Goal: Communication & Community: Answer question/provide support

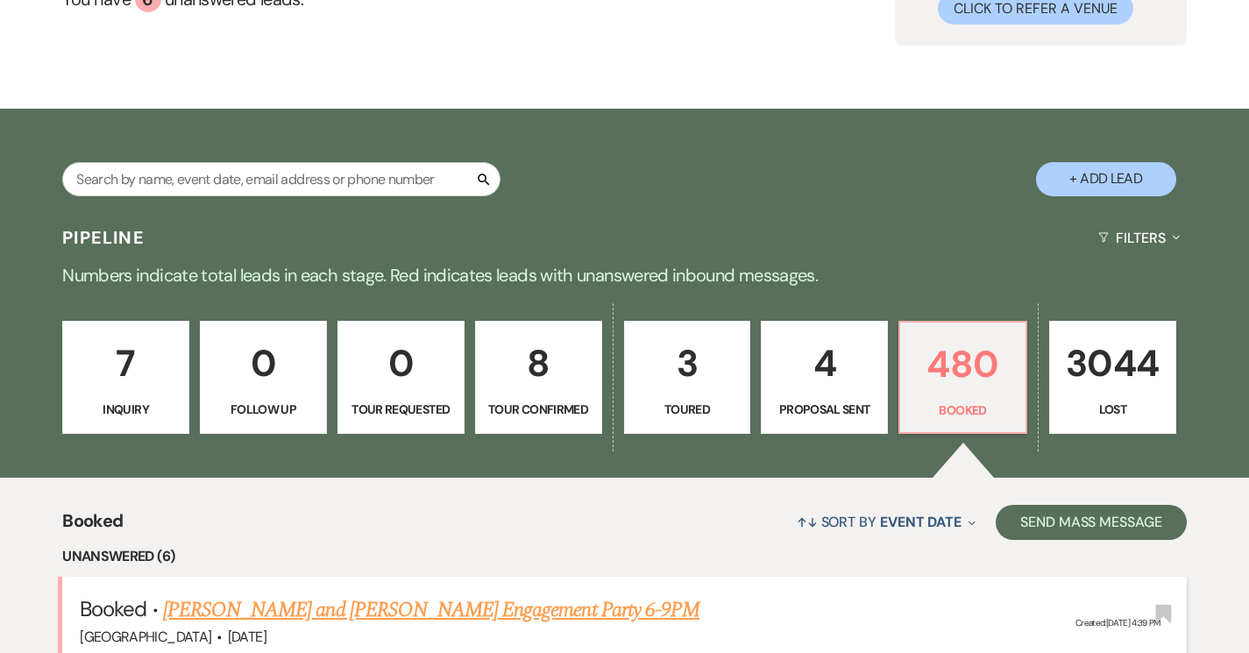
scroll to position [641, 0]
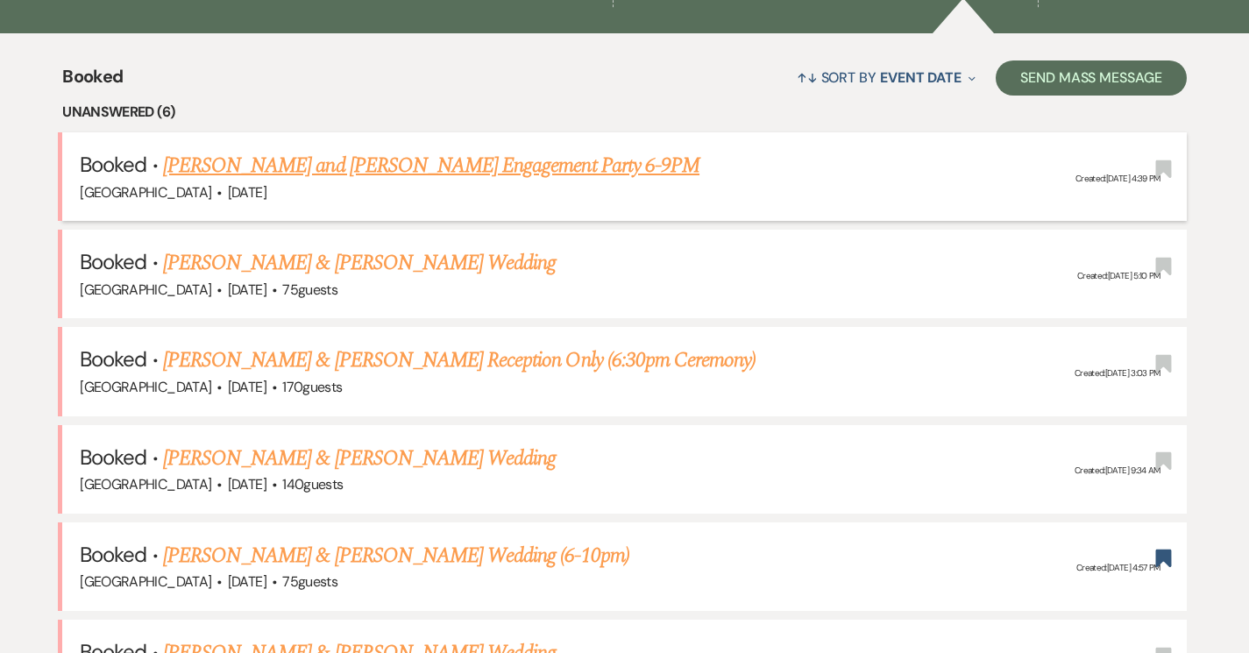
click at [315, 162] on link "[PERSON_NAME] and [PERSON_NAME] Engagement Party 6-9PM" at bounding box center [431, 166] width 536 height 32
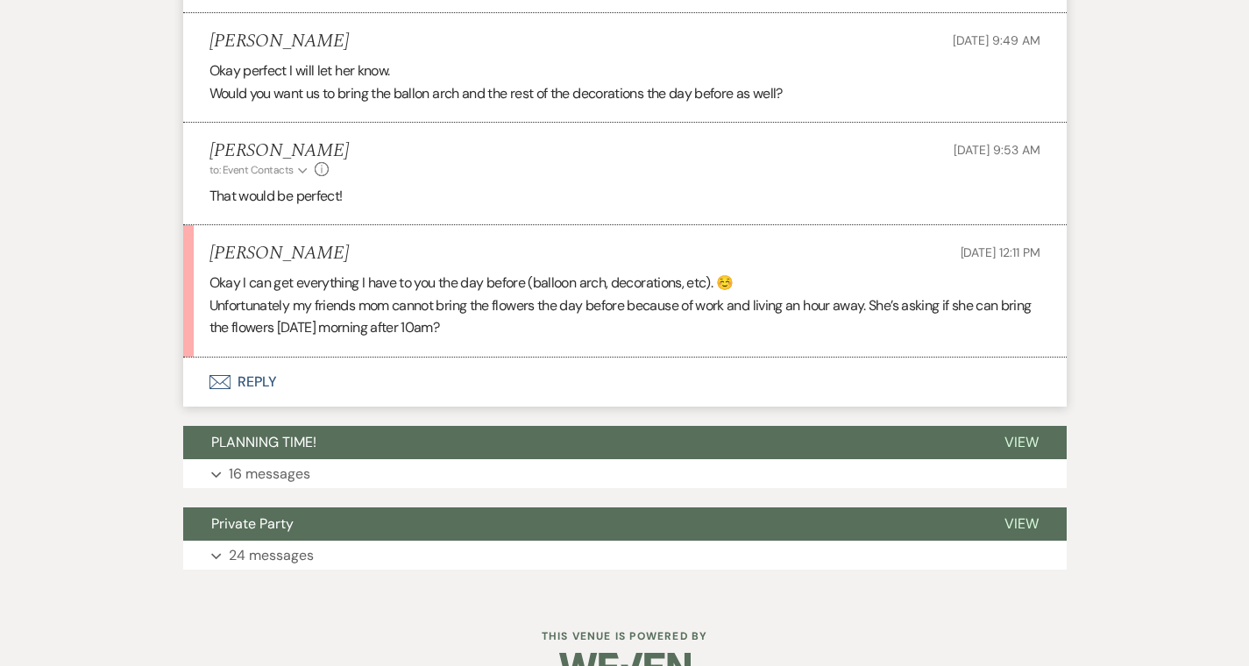
scroll to position [1449, 0]
click at [203, 358] on button "Envelope Reply" at bounding box center [624, 382] width 883 height 49
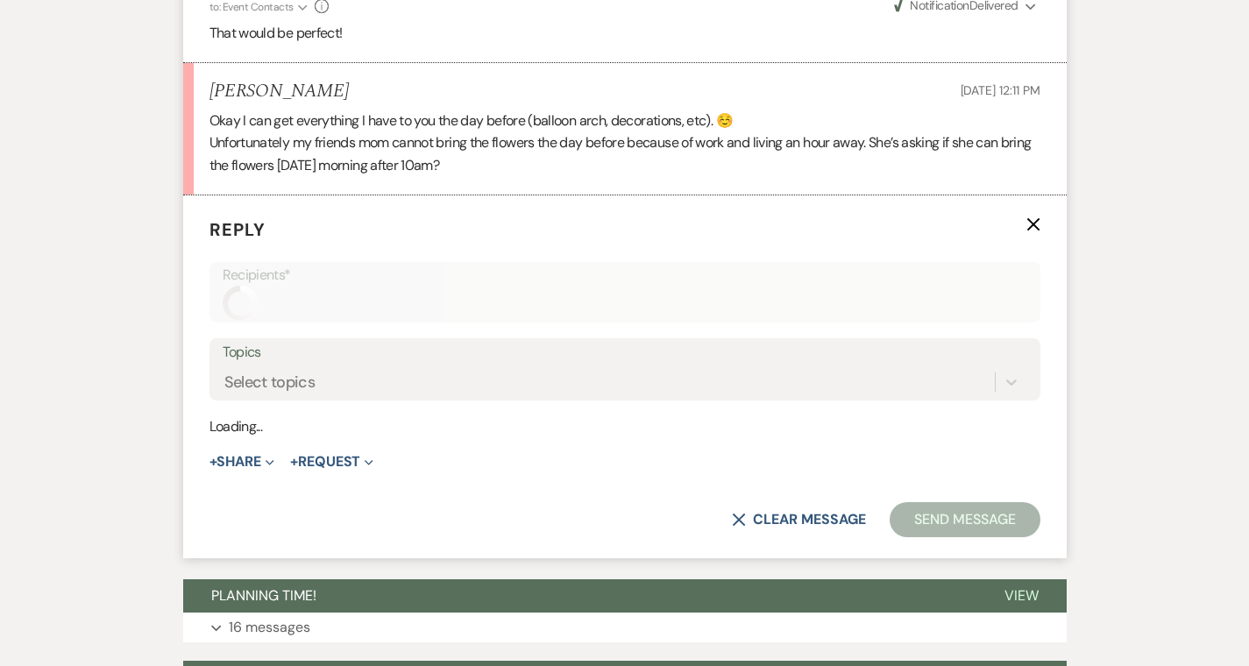
scroll to position [1613, 0]
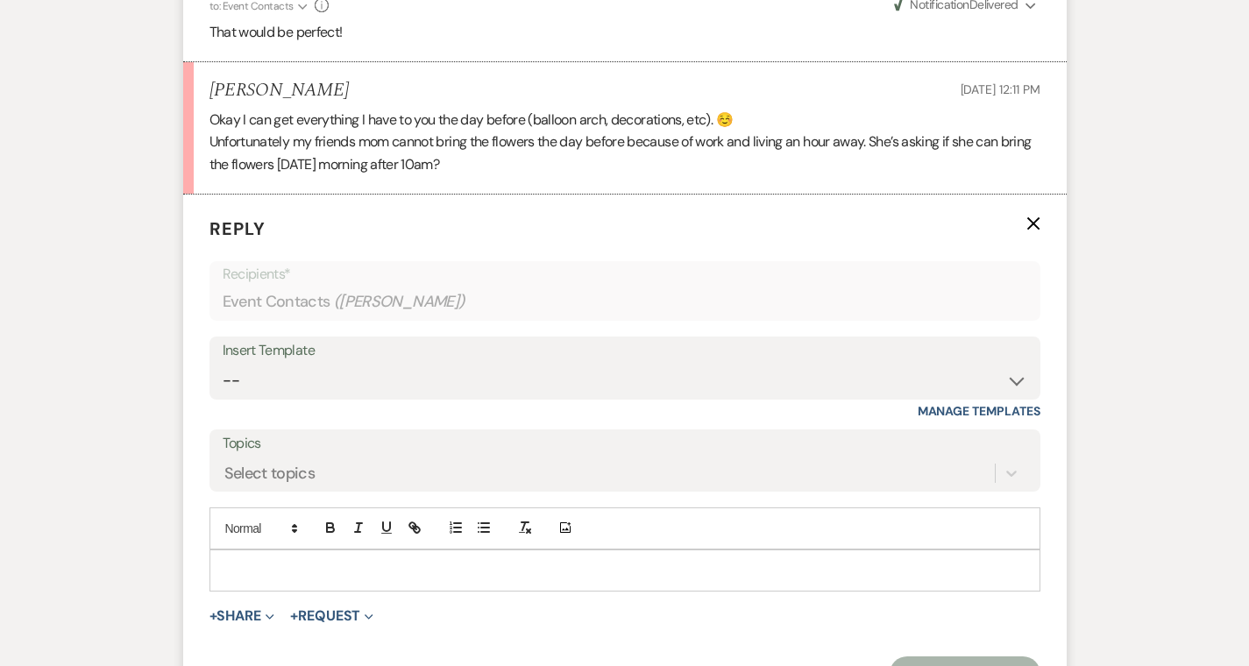
click at [223, 561] on p at bounding box center [624, 570] width 803 height 19
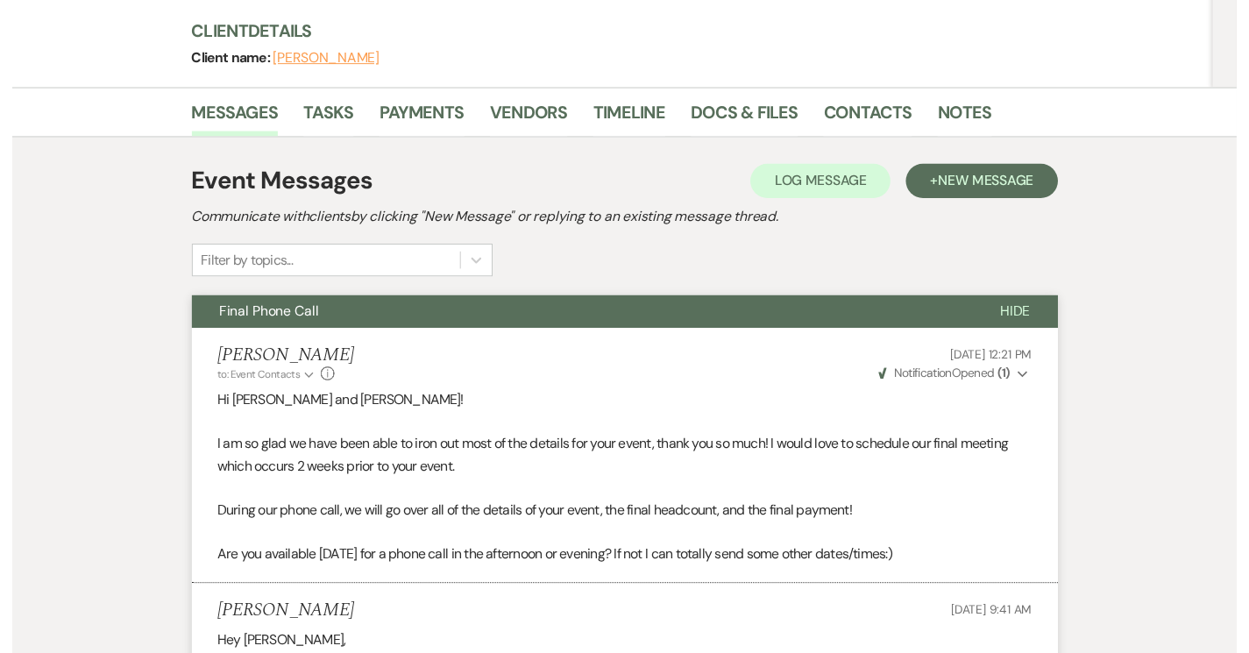
scroll to position [0, 0]
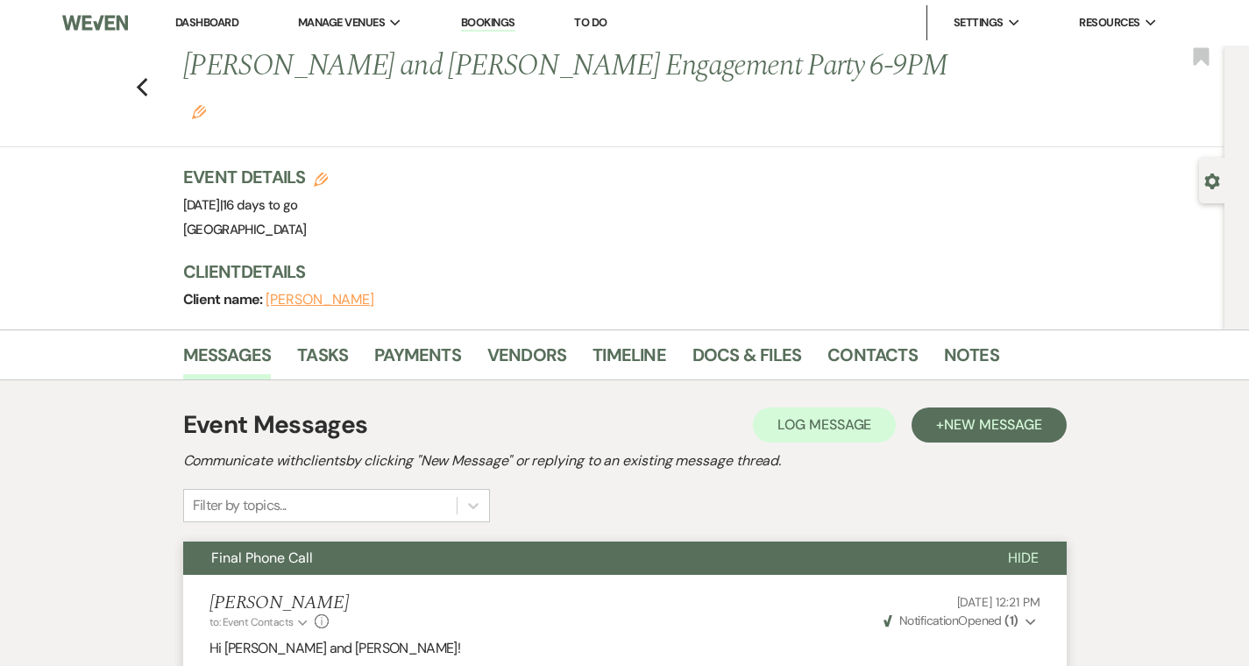
click at [210, 18] on link "Dashboard" at bounding box center [206, 22] width 63 height 15
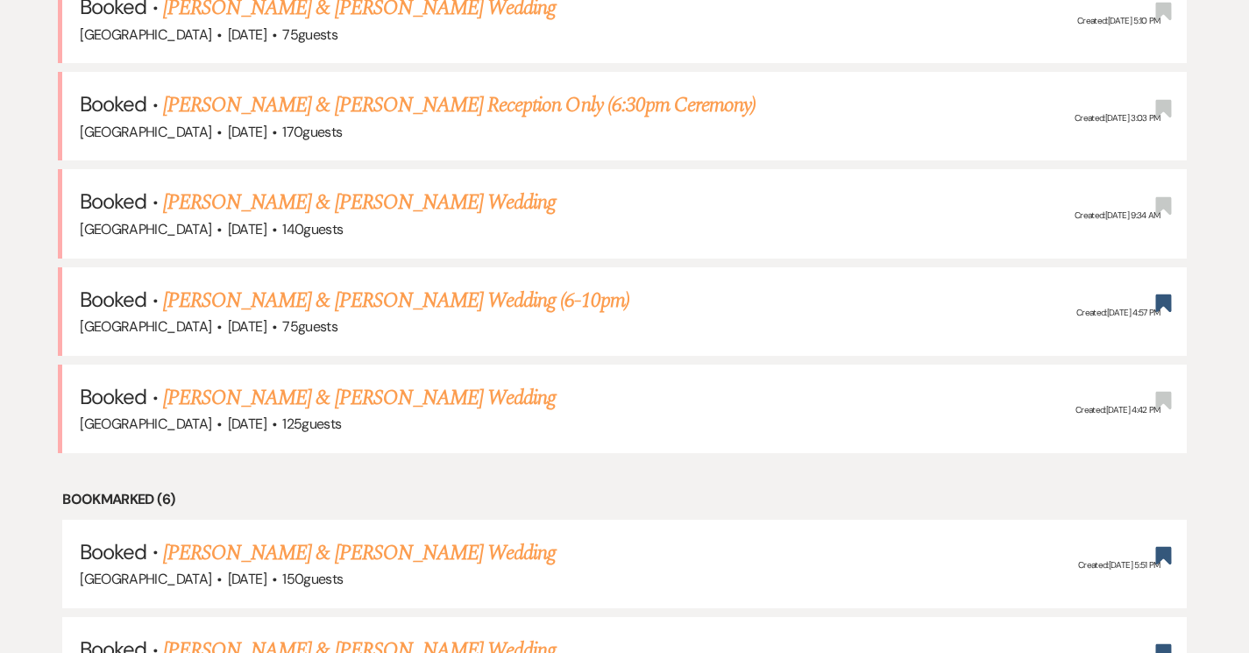
scroll to position [747, 0]
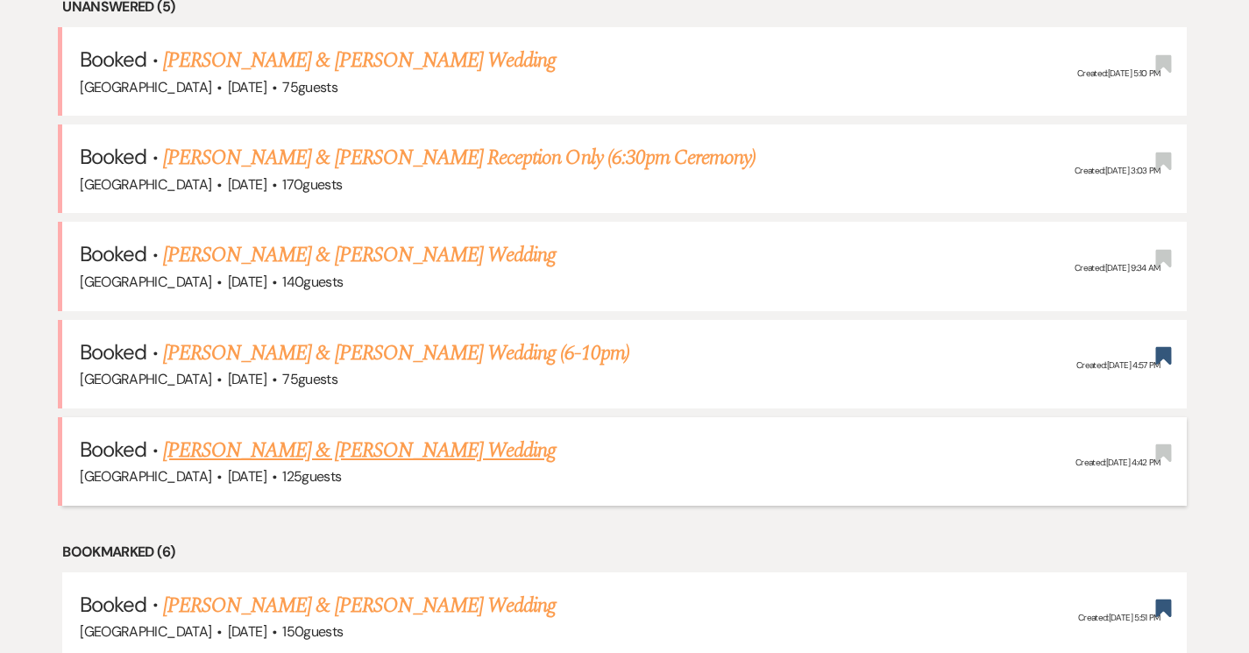
click at [418, 449] on link "[PERSON_NAME] & [PERSON_NAME] Wedding" at bounding box center [359, 451] width 393 height 32
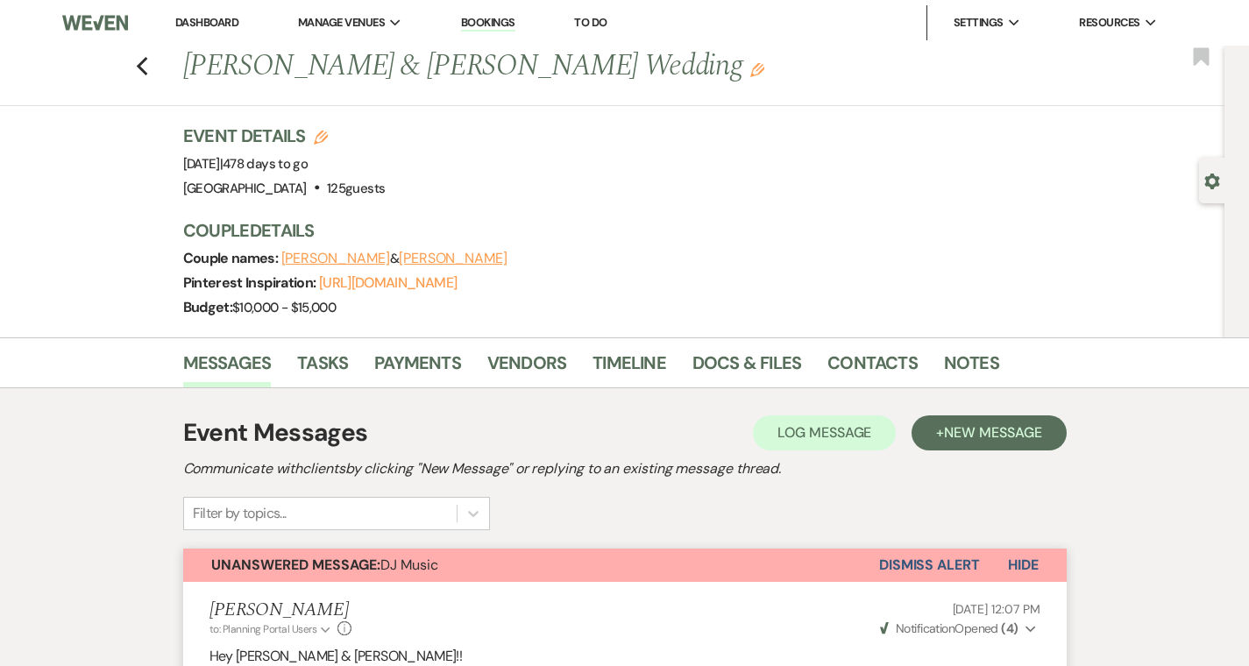
click at [284, 258] on button "Madison Vicknair" at bounding box center [335, 258] width 109 height 14
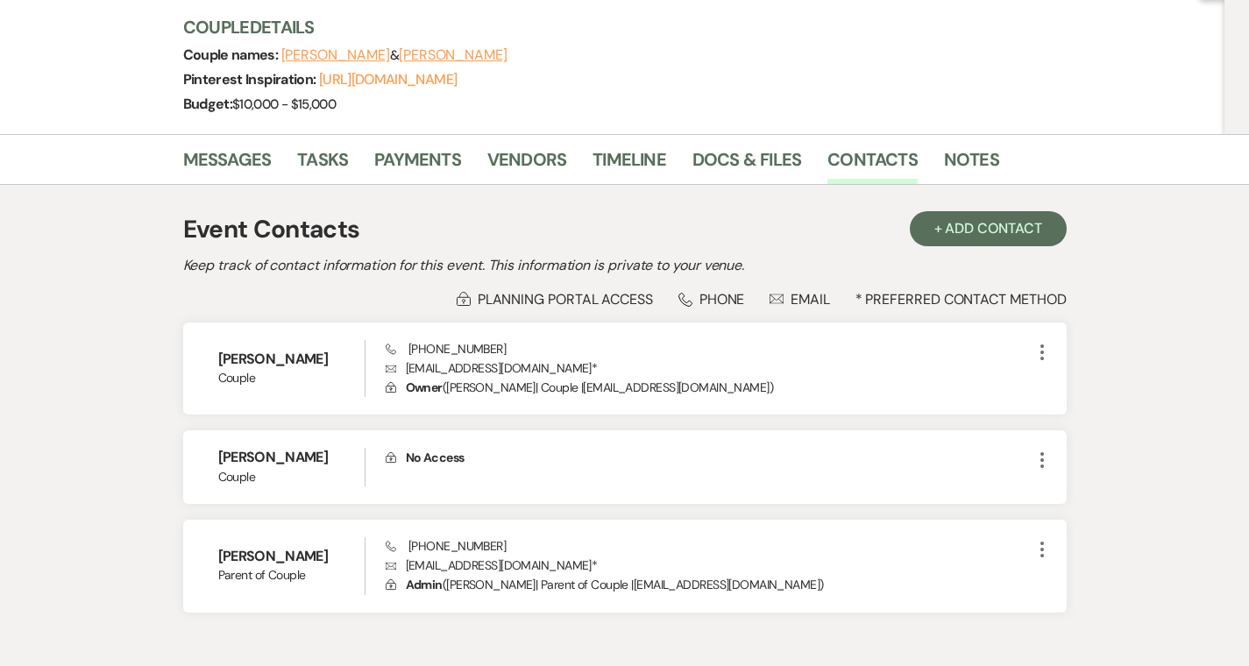
scroll to position [204, 0]
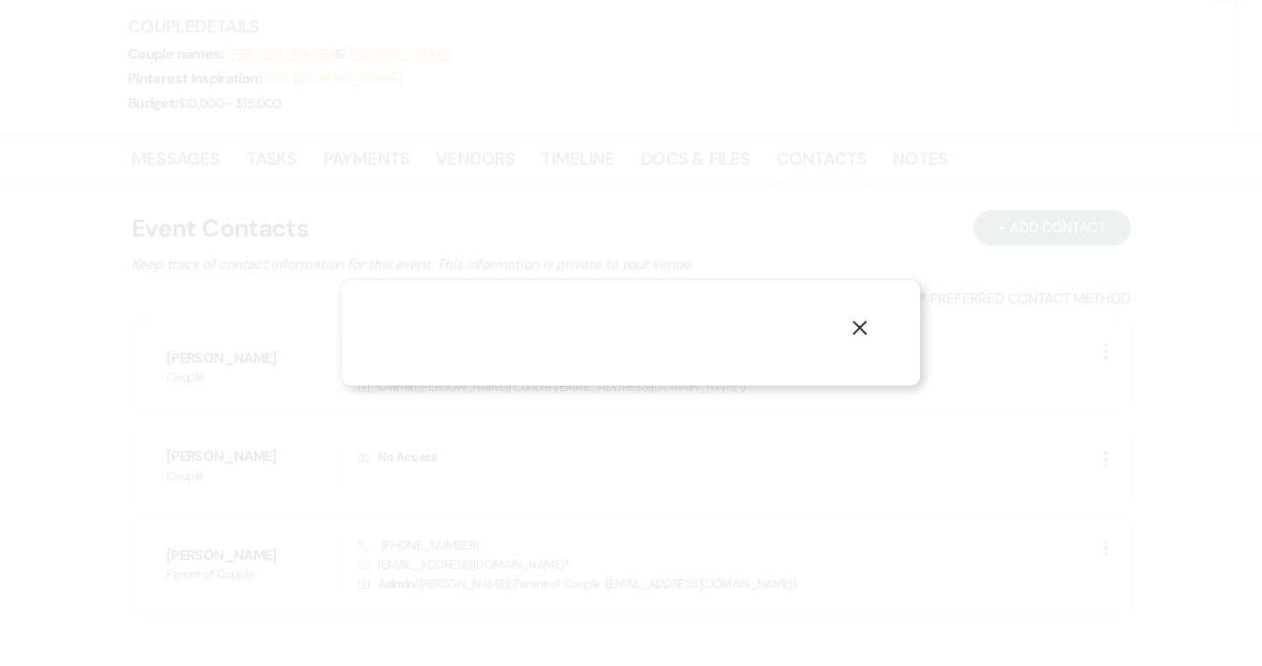
select select "email"
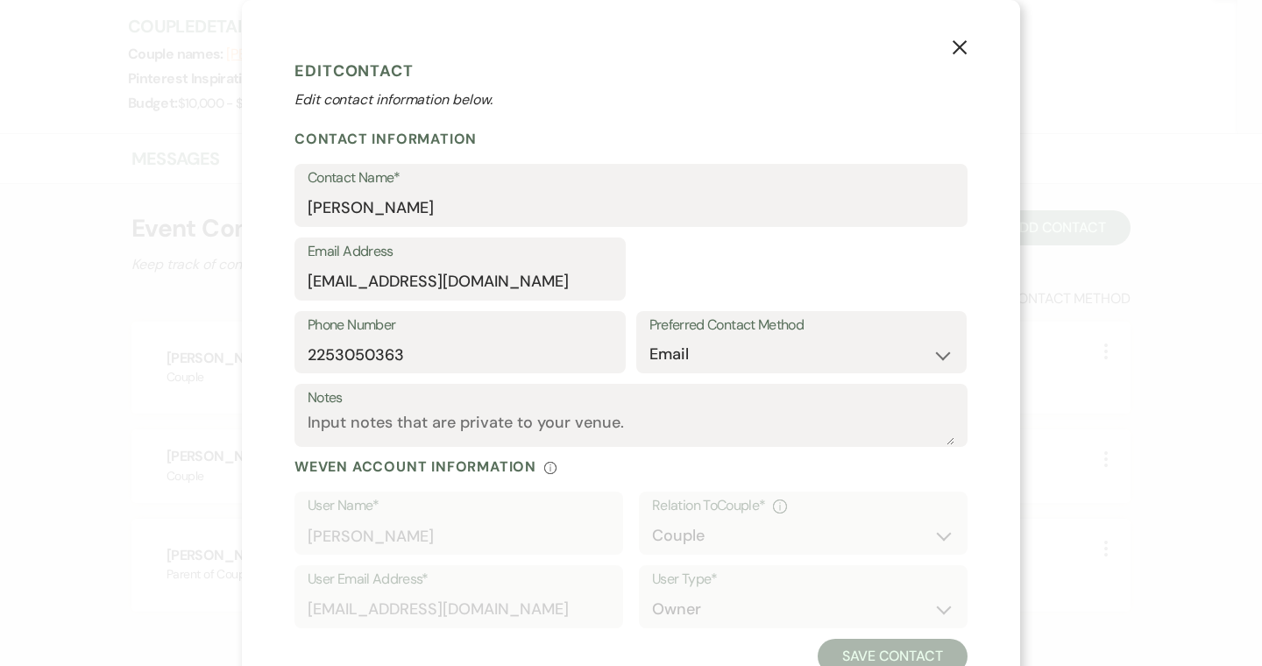
select select "1"
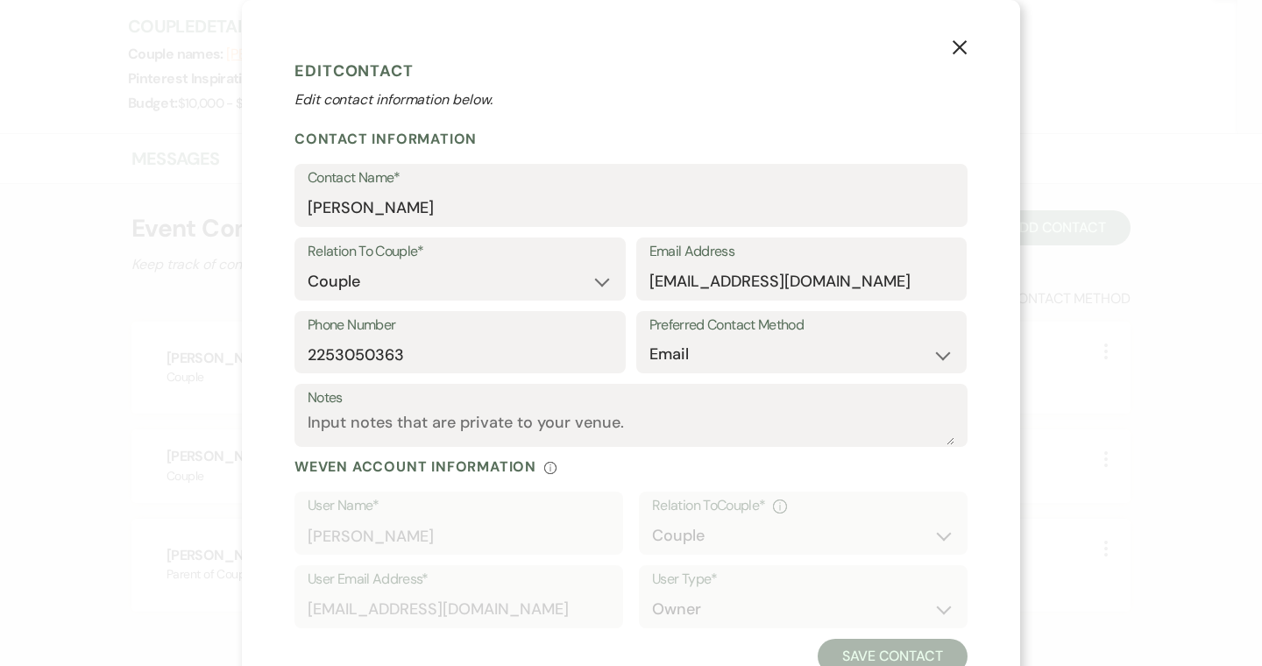
click at [957, 48] on icon "X" at bounding box center [960, 47] width 16 height 16
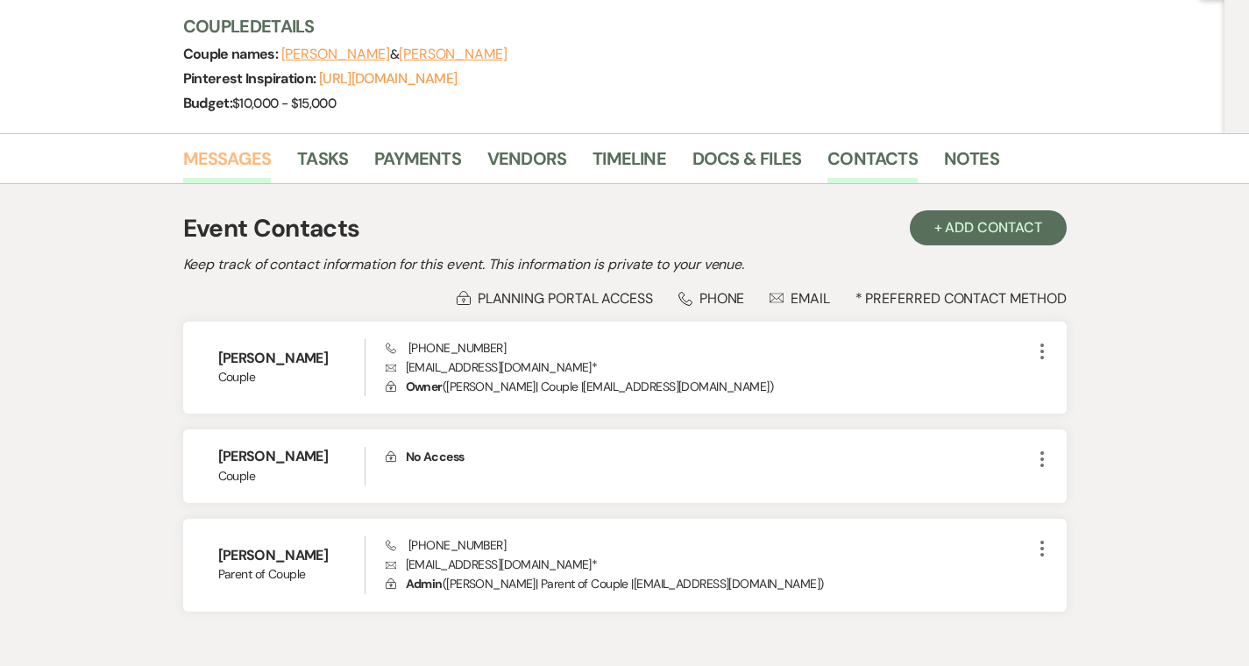
click at [183, 159] on link "Messages" at bounding box center [227, 164] width 89 height 39
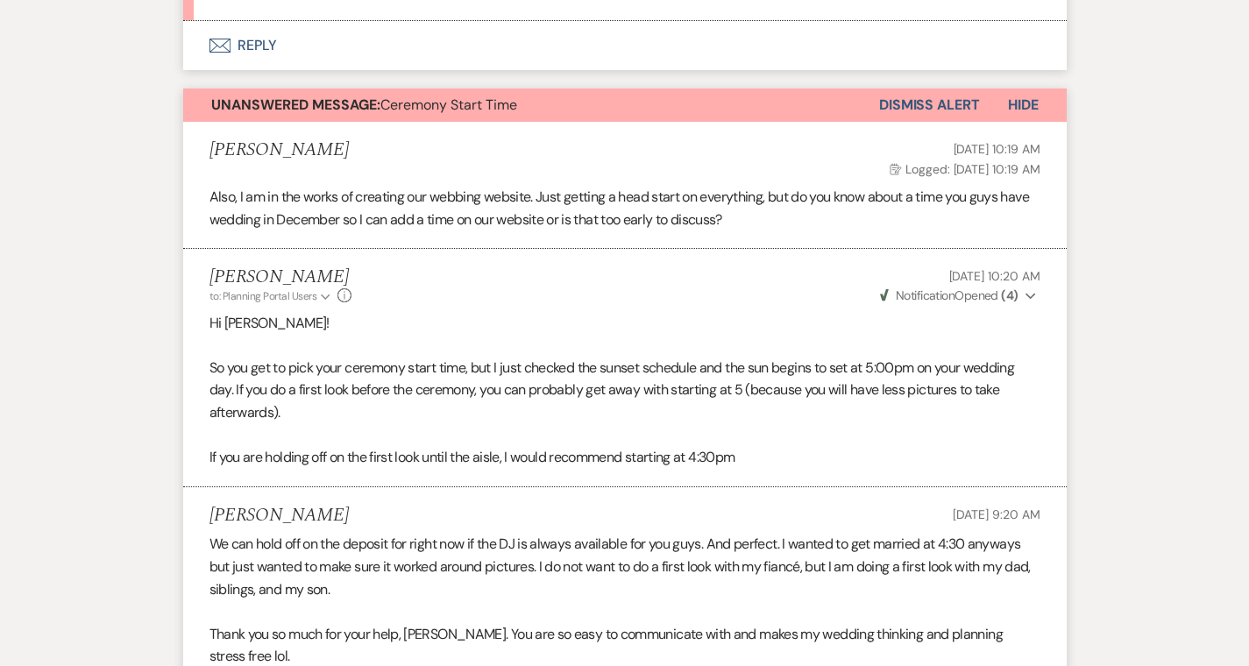
scroll to position [1610, 0]
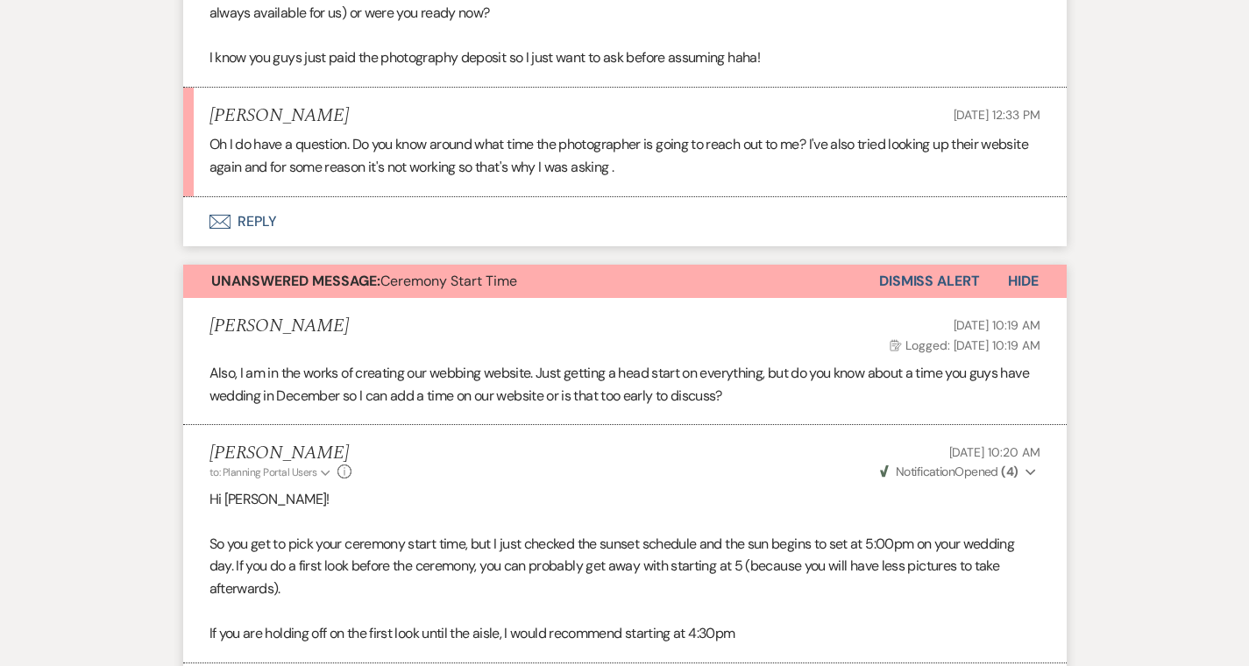
click at [202, 219] on button "Envelope Reply" at bounding box center [624, 221] width 883 height 49
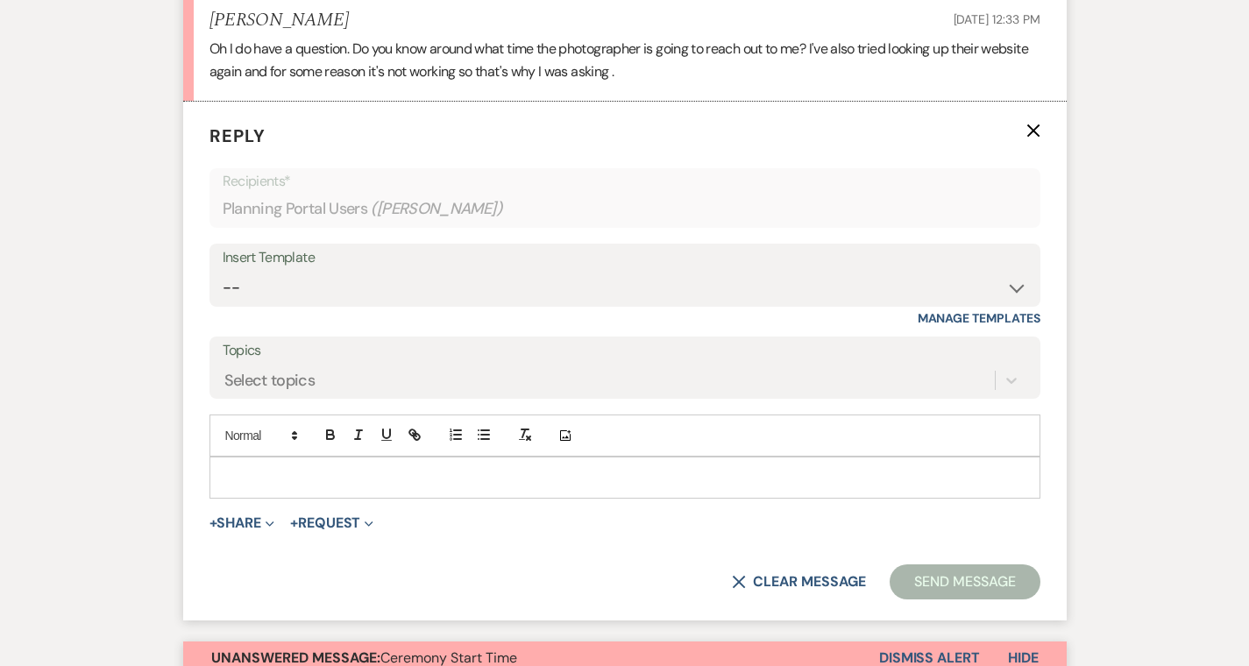
scroll to position [1732, 0]
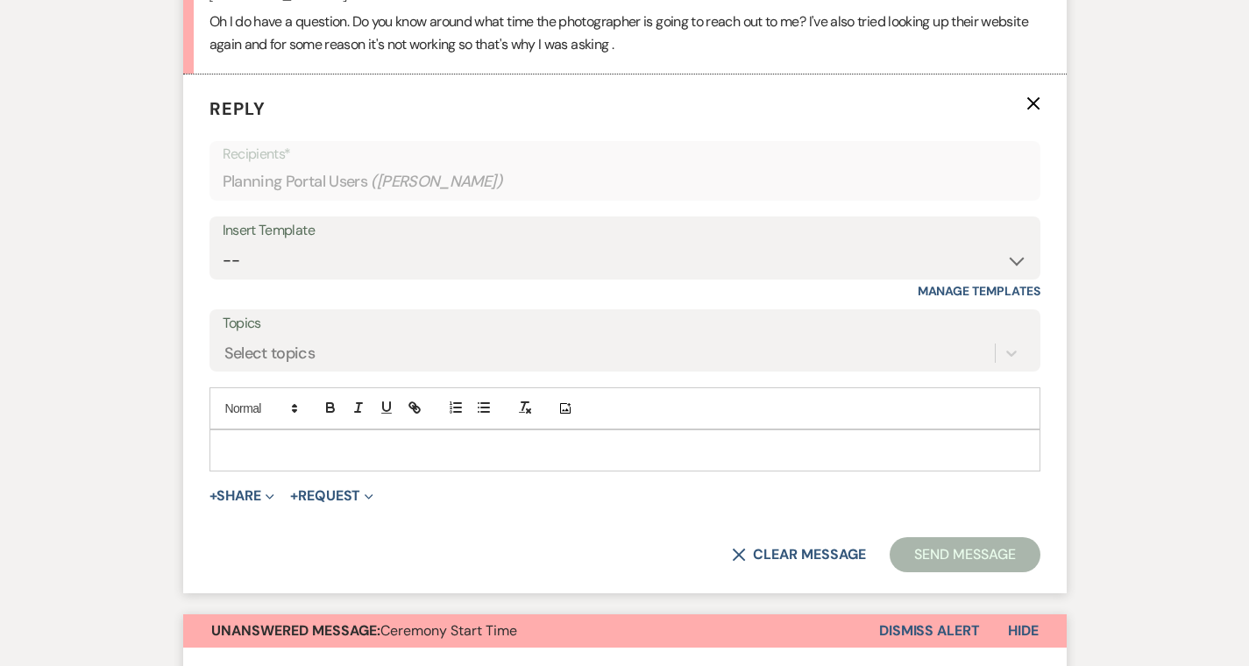
click at [223, 450] on p at bounding box center [624, 450] width 803 height 19
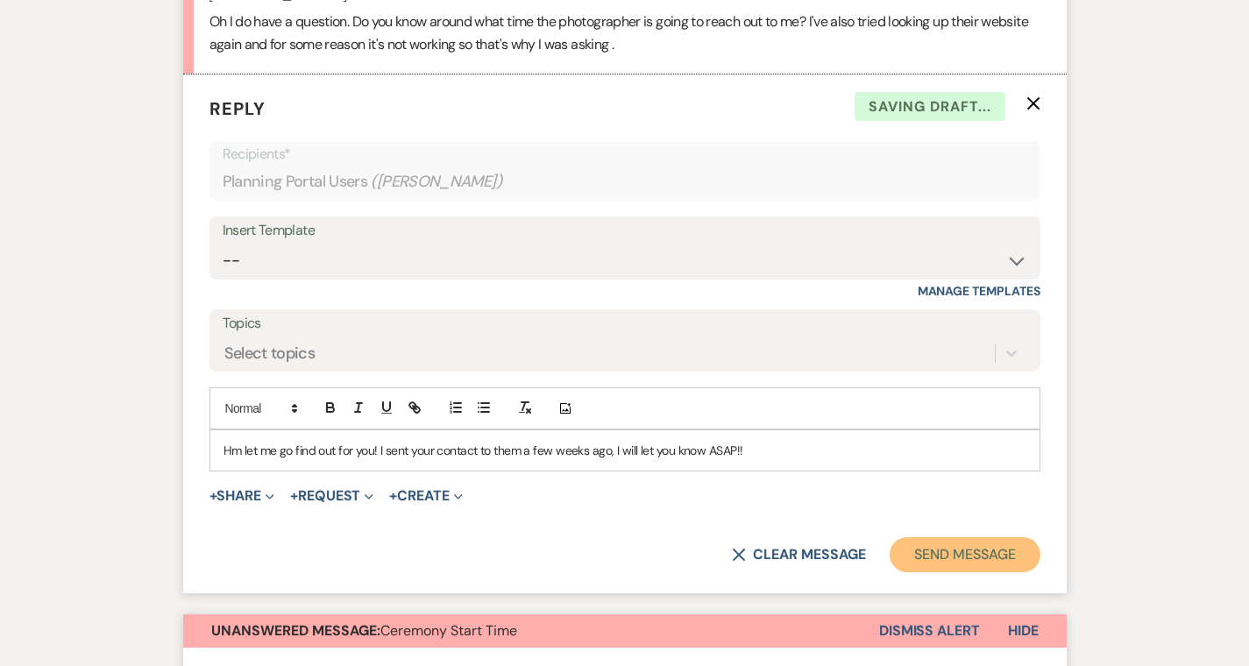
click at [987, 556] on button "Send Message" at bounding box center [964, 554] width 150 height 35
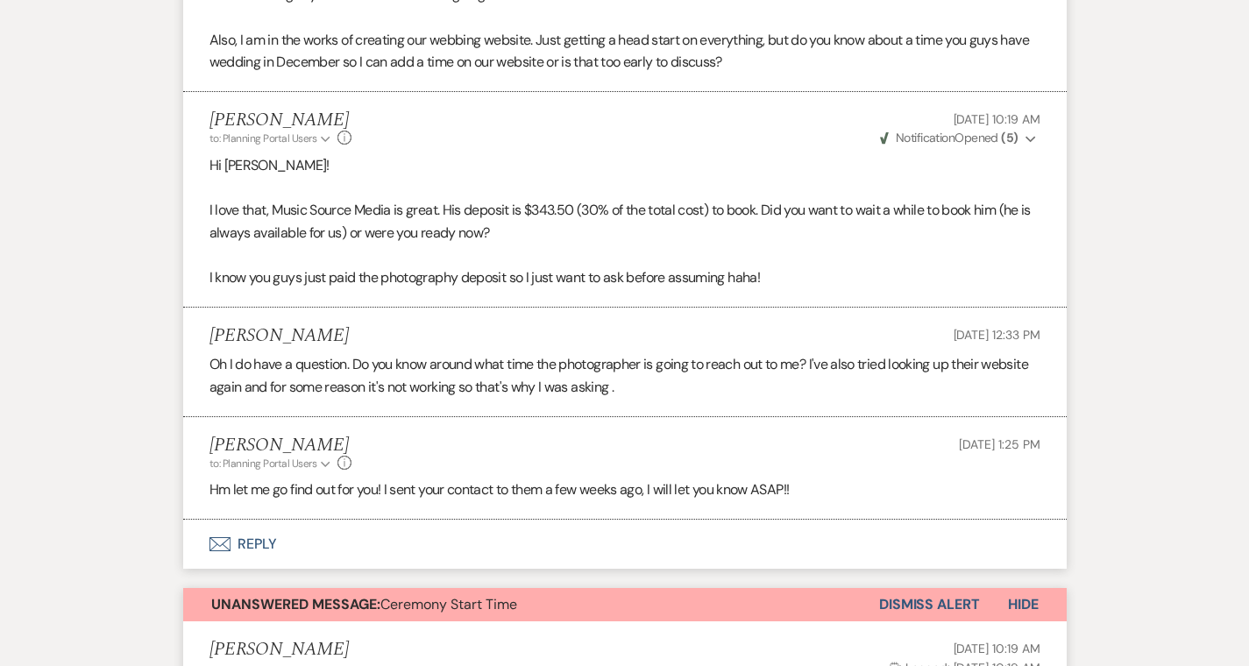
scroll to position [1519, 0]
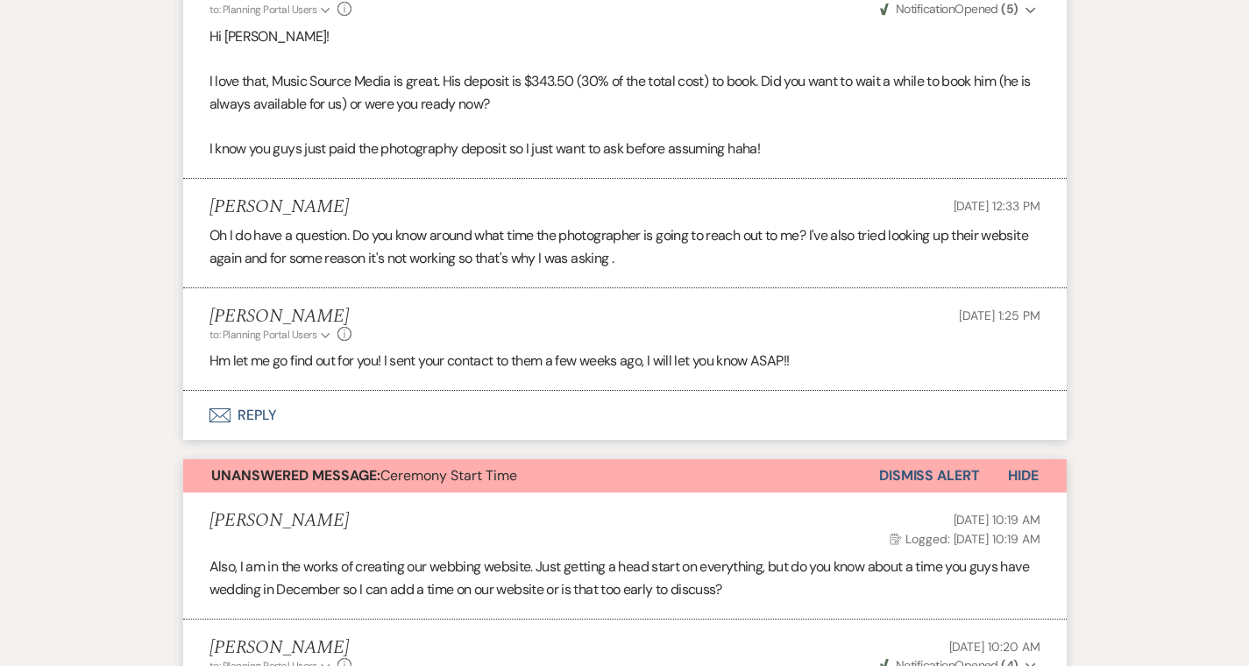
click at [974, 491] on button "Dismiss Alert" at bounding box center [929, 475] width 101 height 33
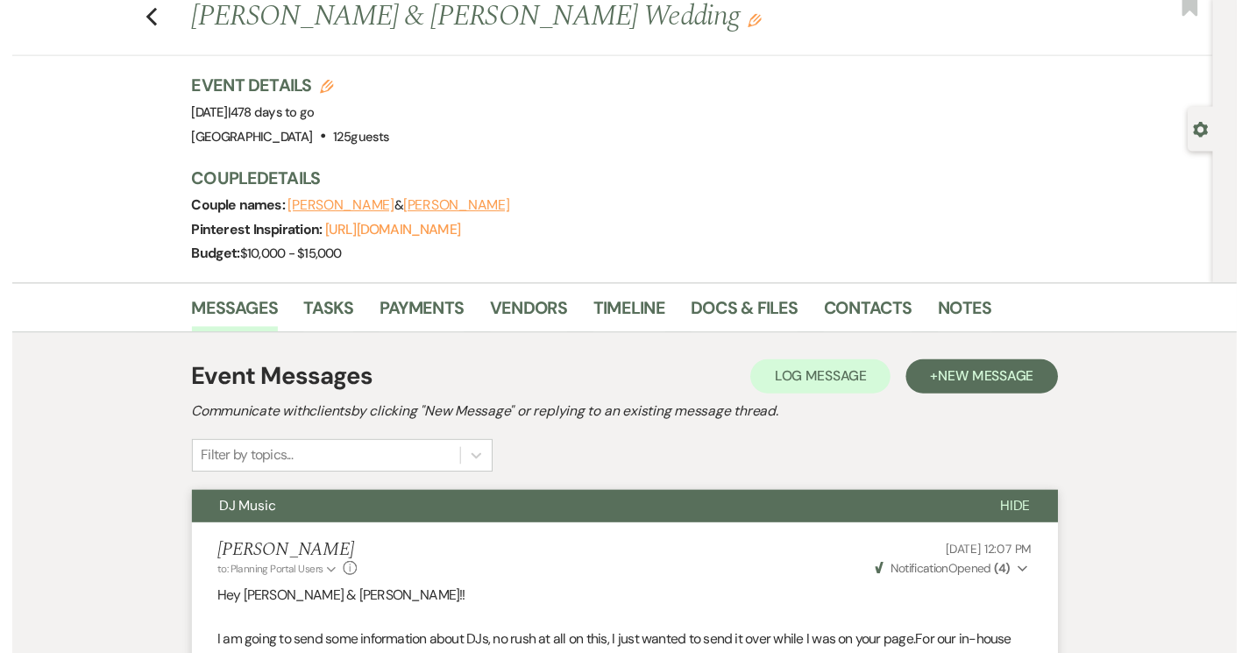
scroll to position [0, 0]
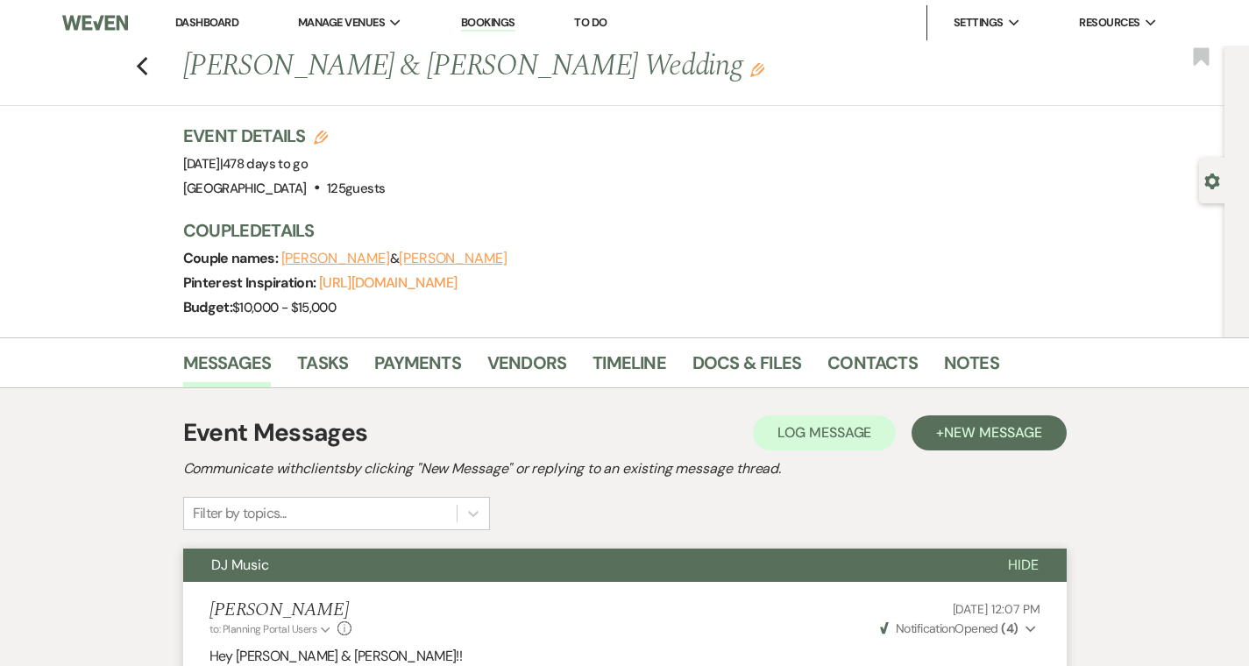
click at [195, 20] on link "Dashboard" at bounding box center [206, 22] width 63 height 15
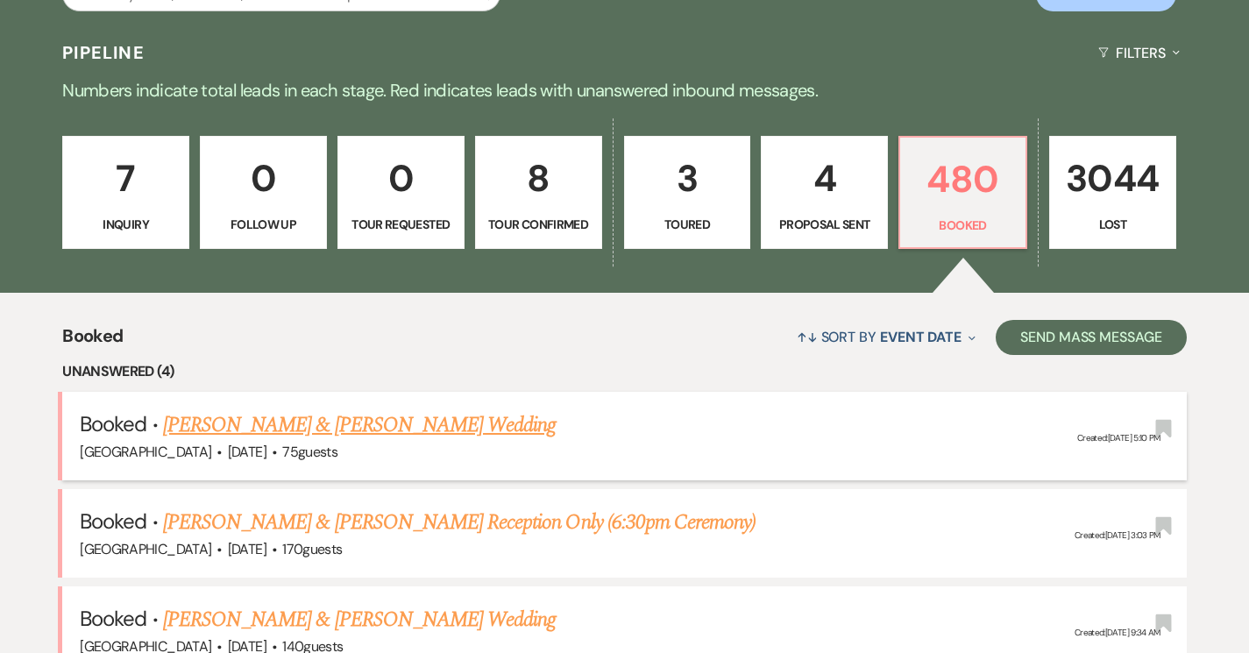
scroll to position [264, 0]
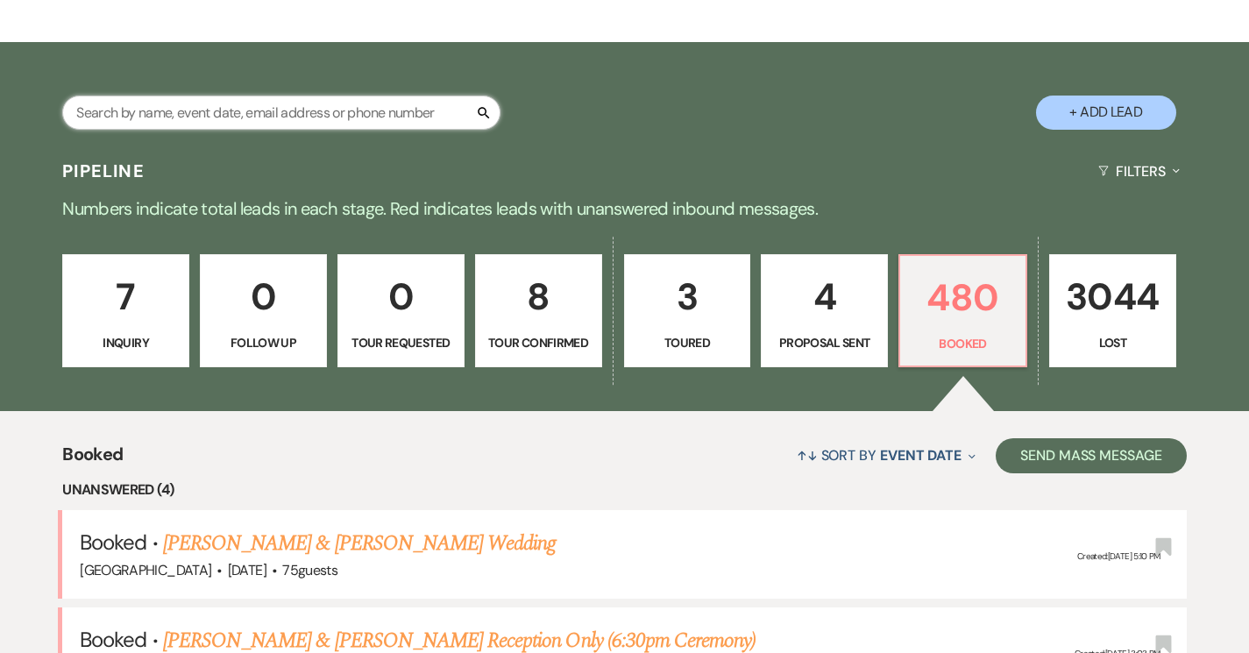
click at [284, 120] on input "text" at bounding box center [281, 113] width 438 height 34
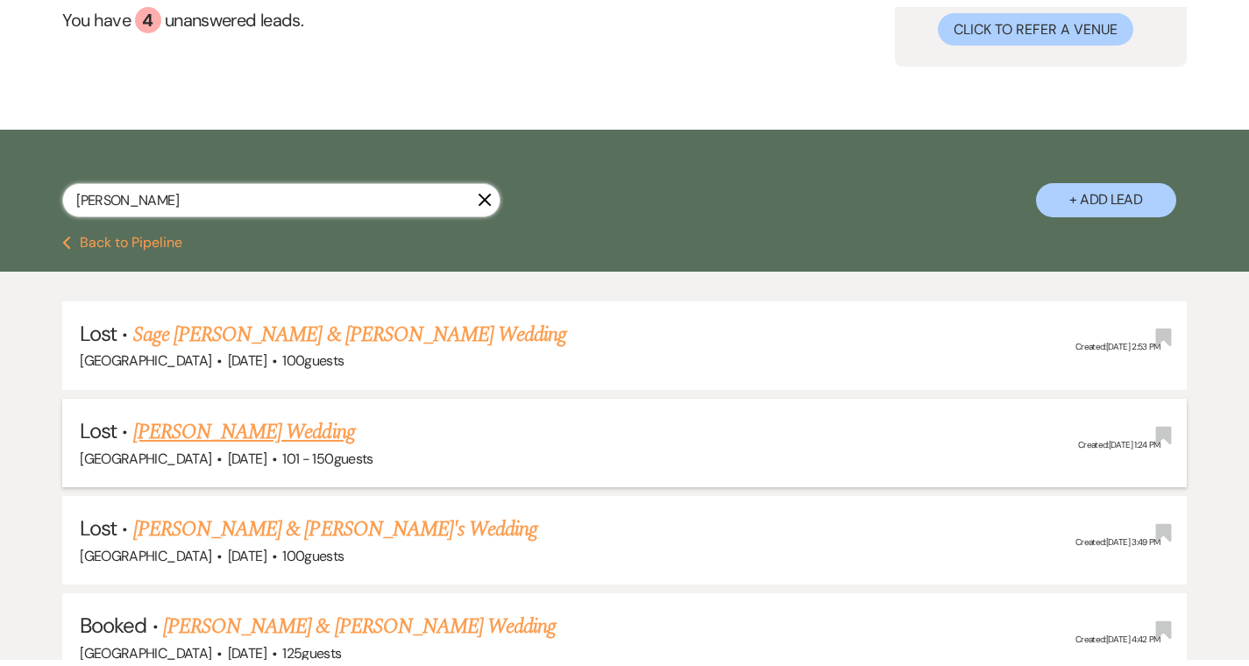
scroll to position [368, 0]
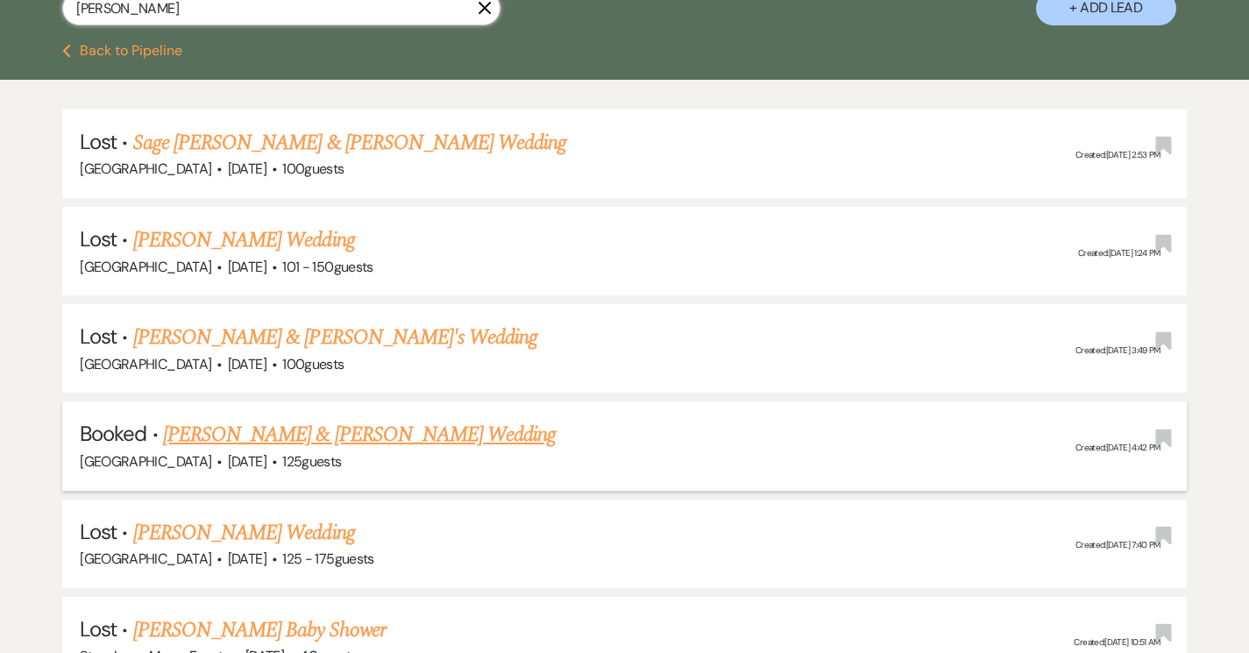
type input "vicknair"
click at [287, 433] on link "[PERSON_NAME] & [PERSON_NAME] Wedding" at bounding box center [359, 435] width 393 height 32
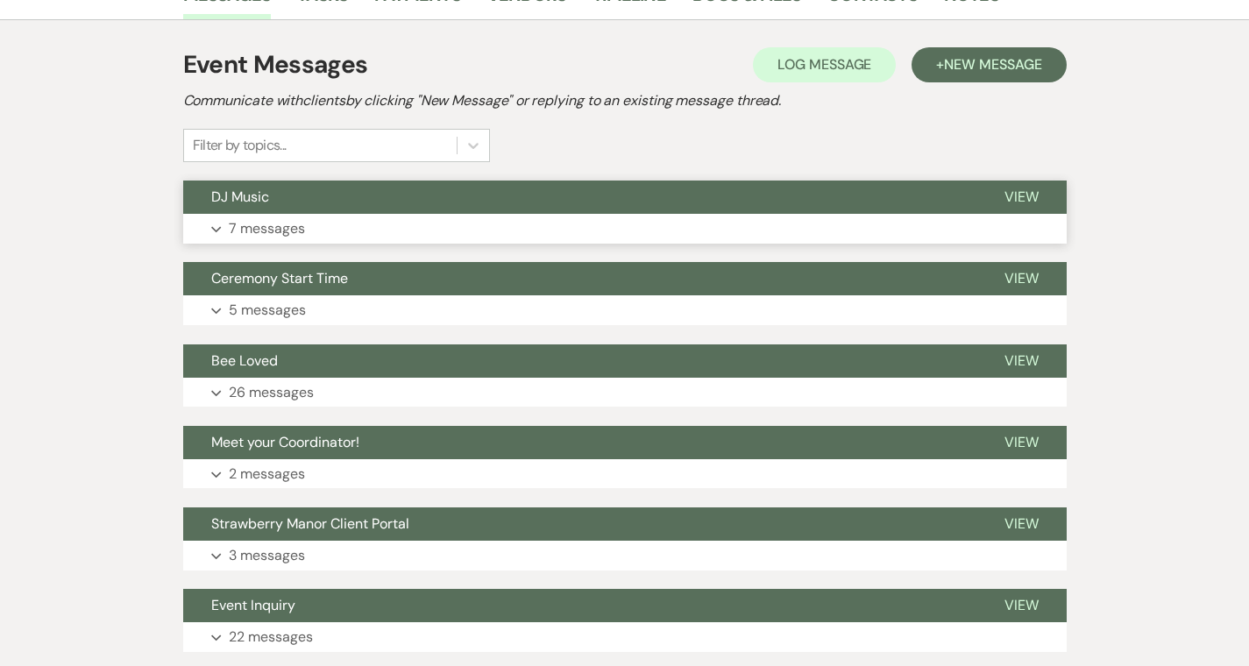
click at [229, 237] on p "7 messages" at bounding box center [267, 228] width 76 height 23
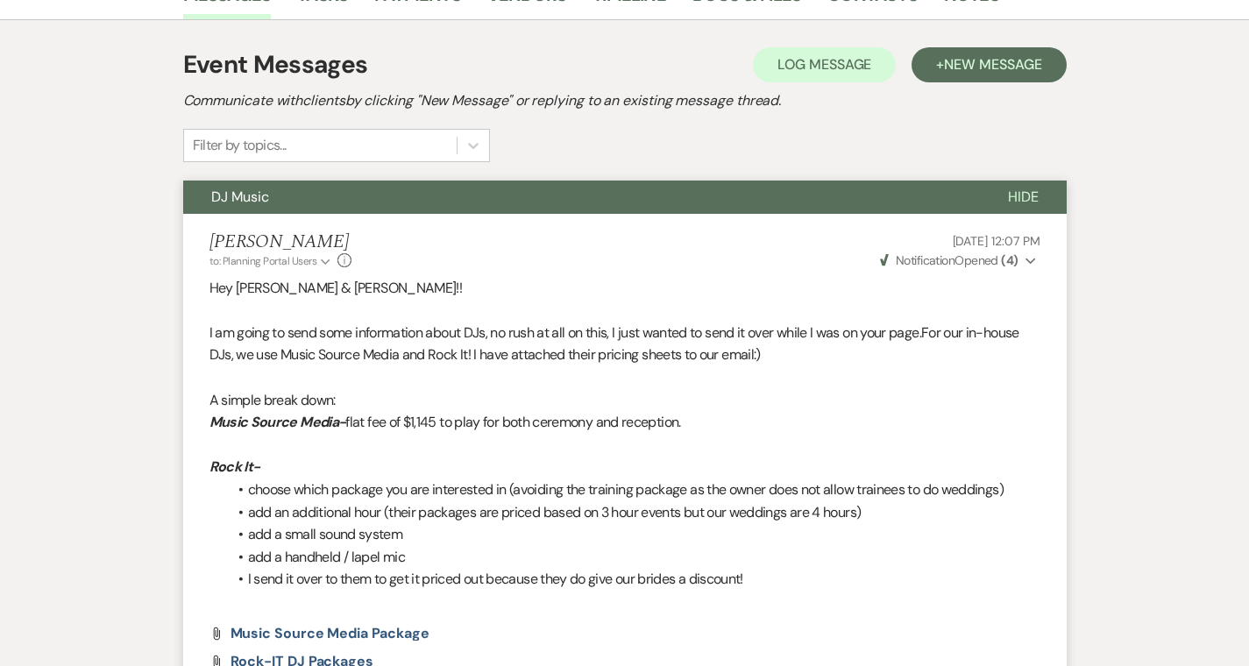
scroll to position [1660, 0]
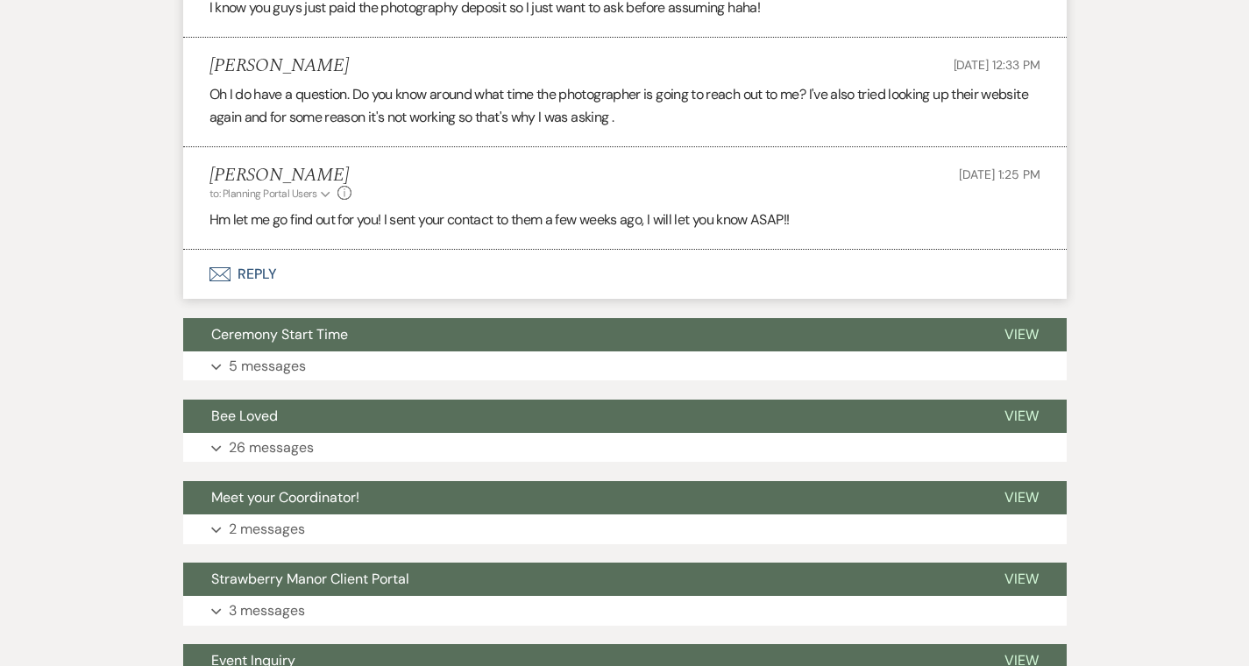
click at [195, 272] on button "Envelope Reply" at bounding box center [624, 274] width 883 height 49
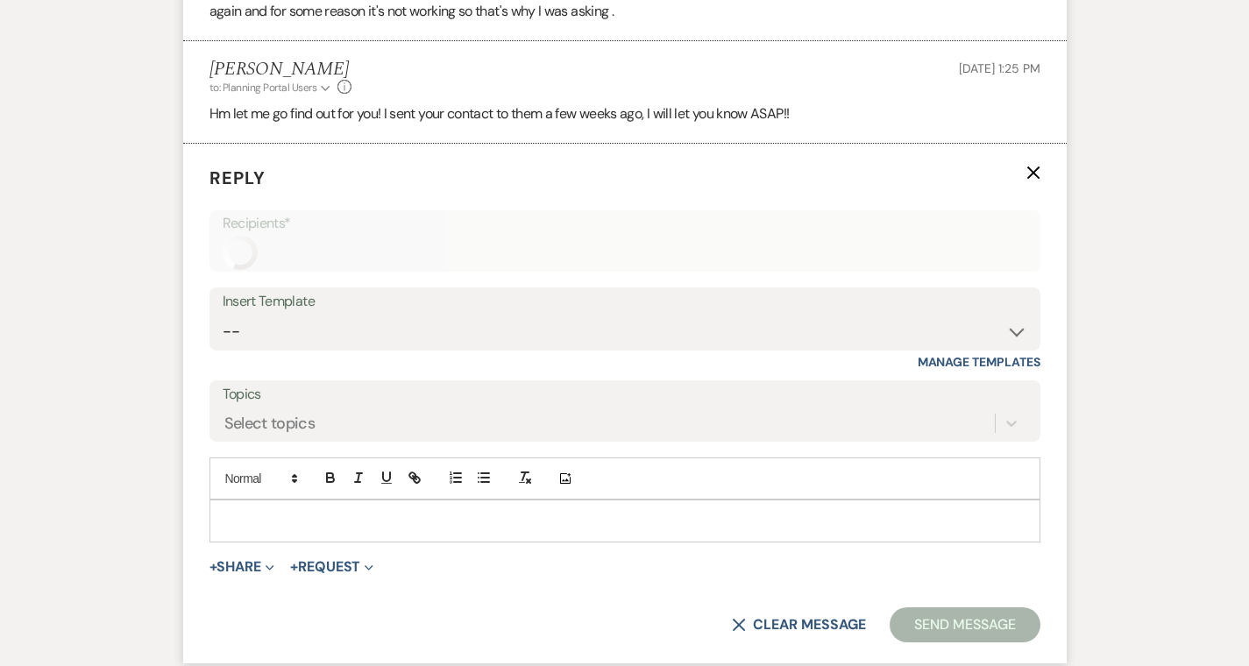
scroll to position [1835, 0]
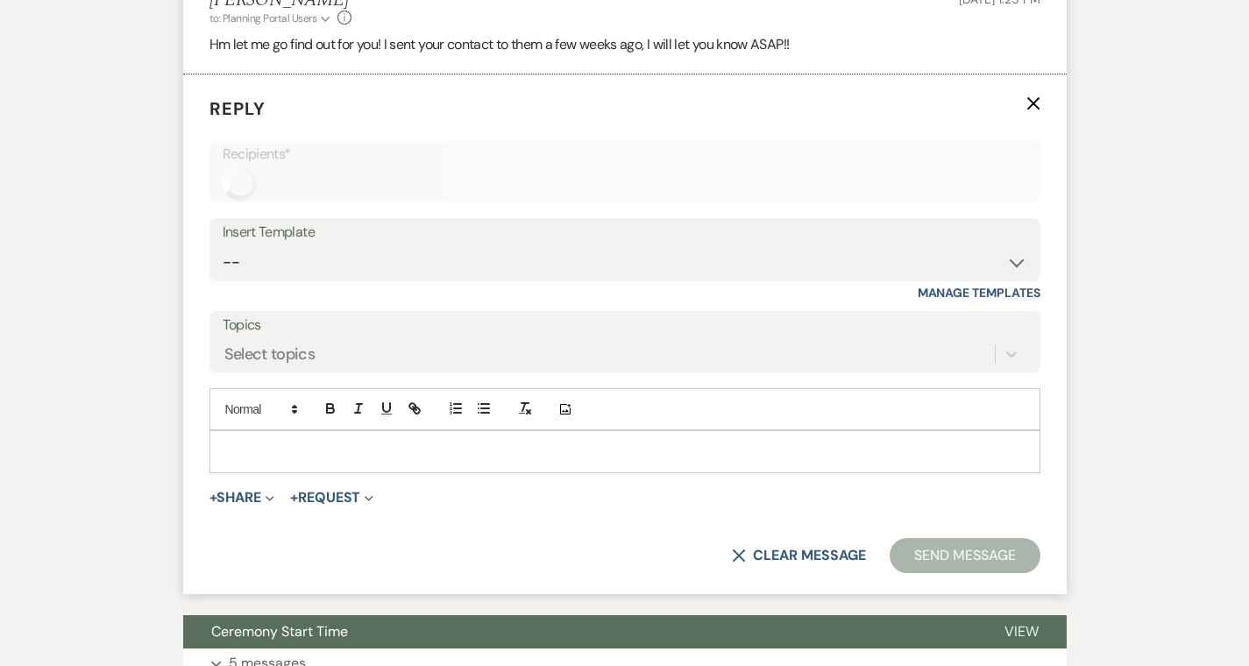
click at [210, 468] on div at bounding box center [624, 451] width 829 height 40
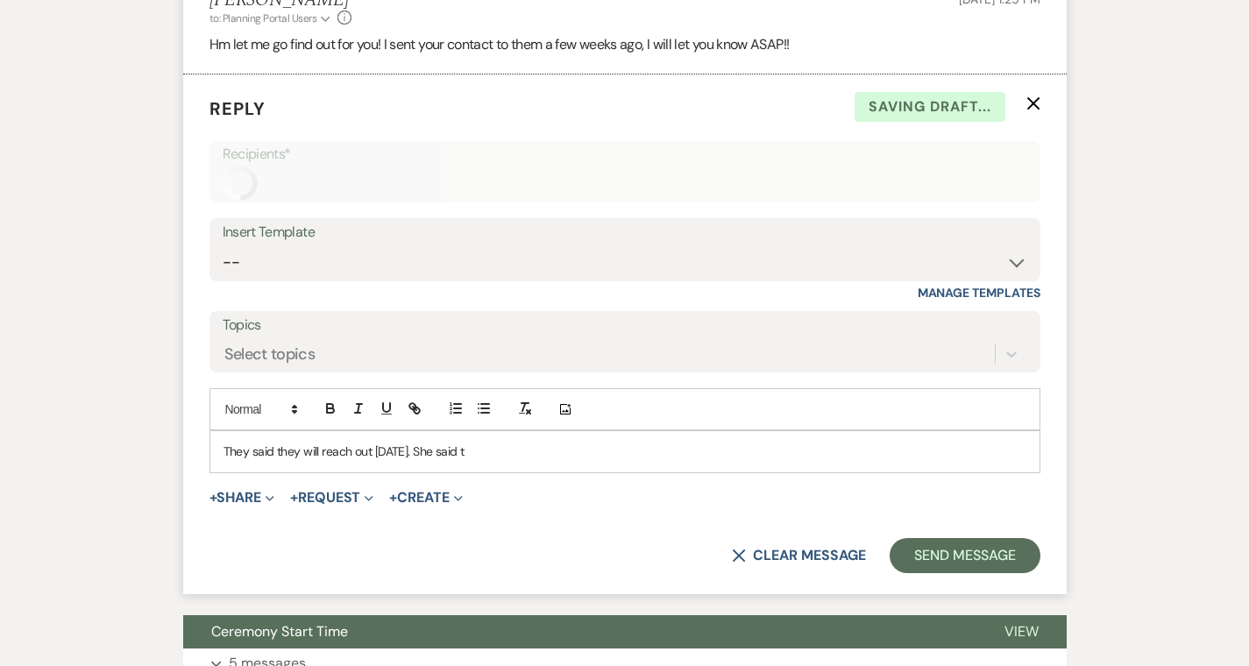
scroll to position [1834, 0]
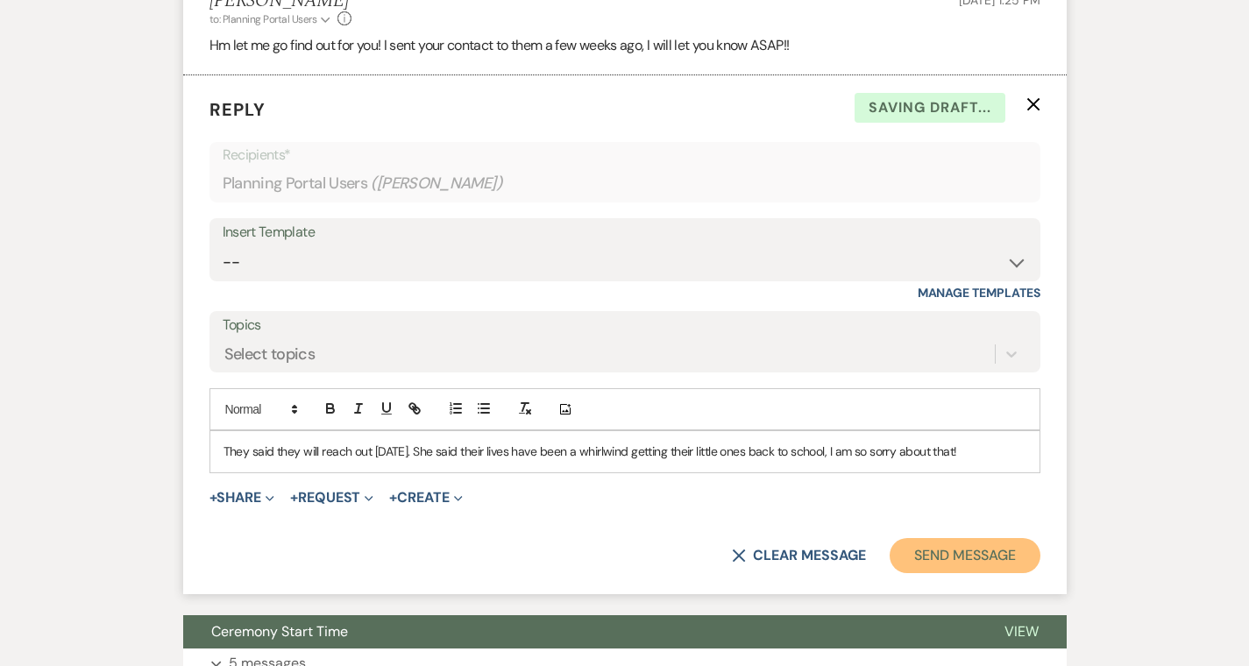
click at [972, 556] on button "Send Message" at bounding box center [964, 555] width 150 height 35
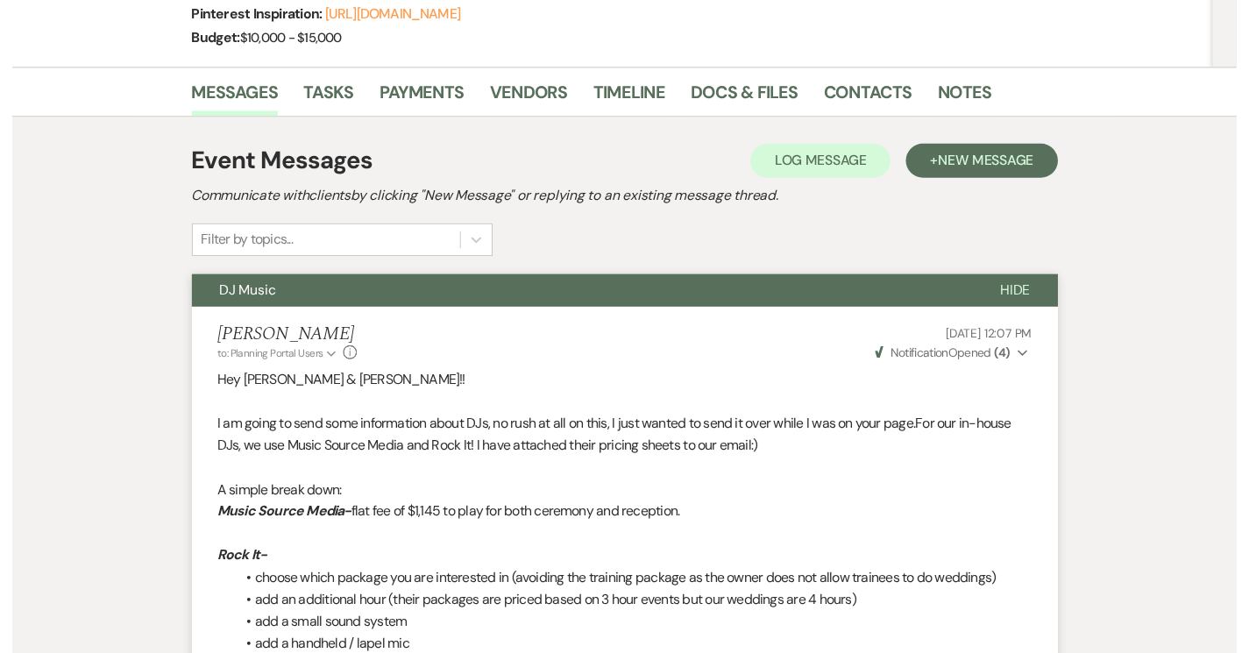
scroll to position [0, 0]
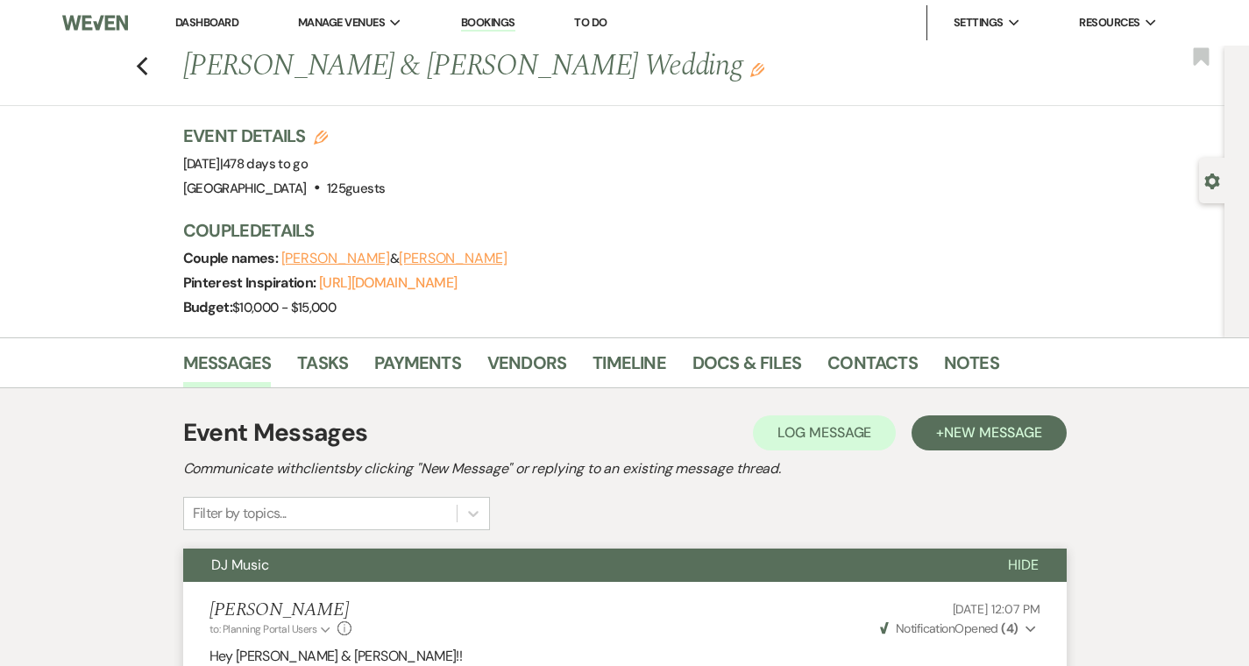
click at [208, 20] on link "Dashboard" at bounding box center [206, 22] width 63 height 15
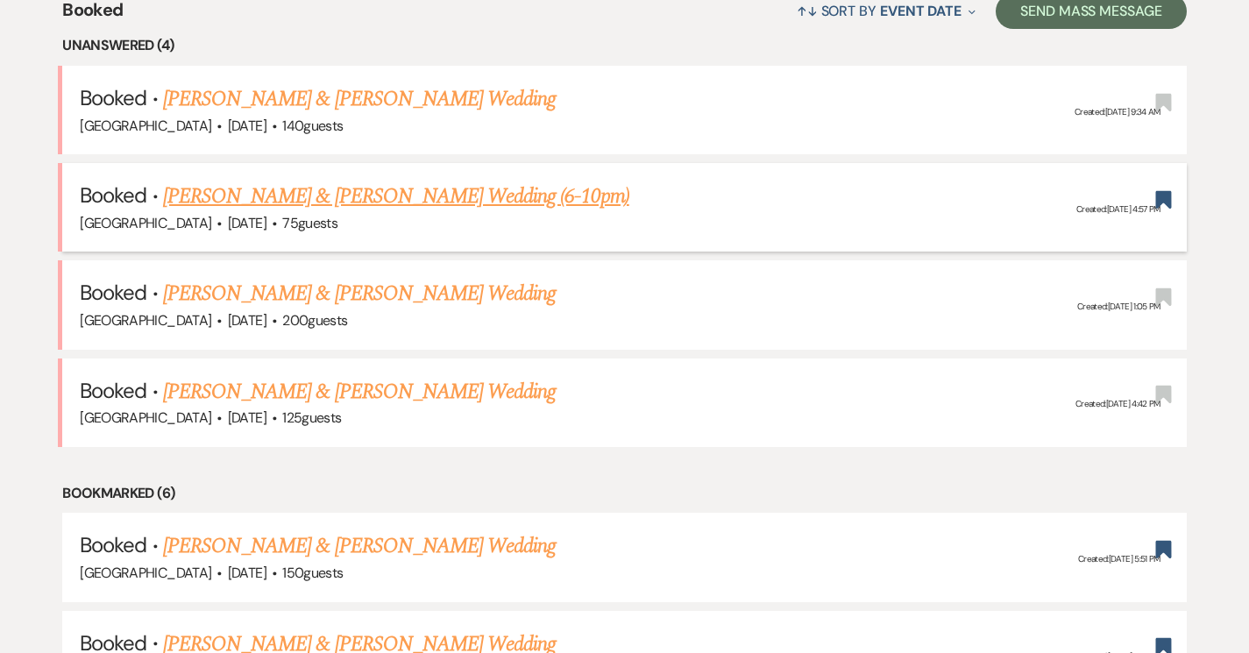
scroll to position [709, 0]
click at [301, 289] on link "[PERSON_NAME] & [PERSON_NAME] Wedding" at bounding box center [359, 293] width 393 height 32
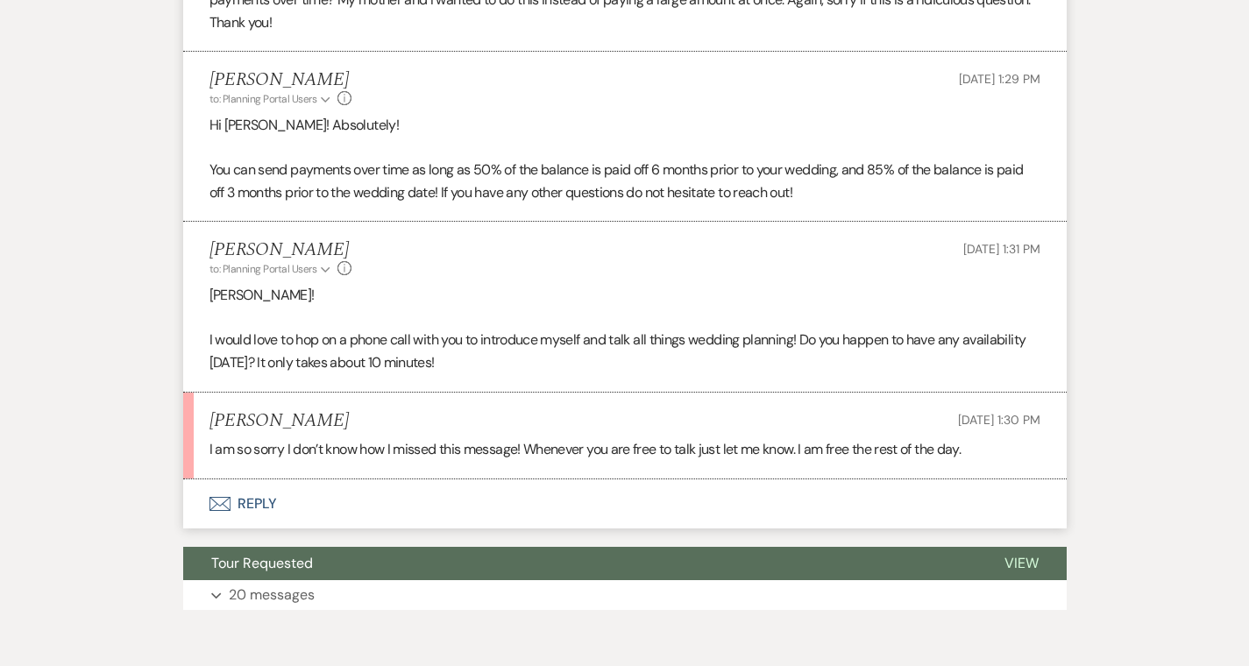
scroll to position [1336, 0]
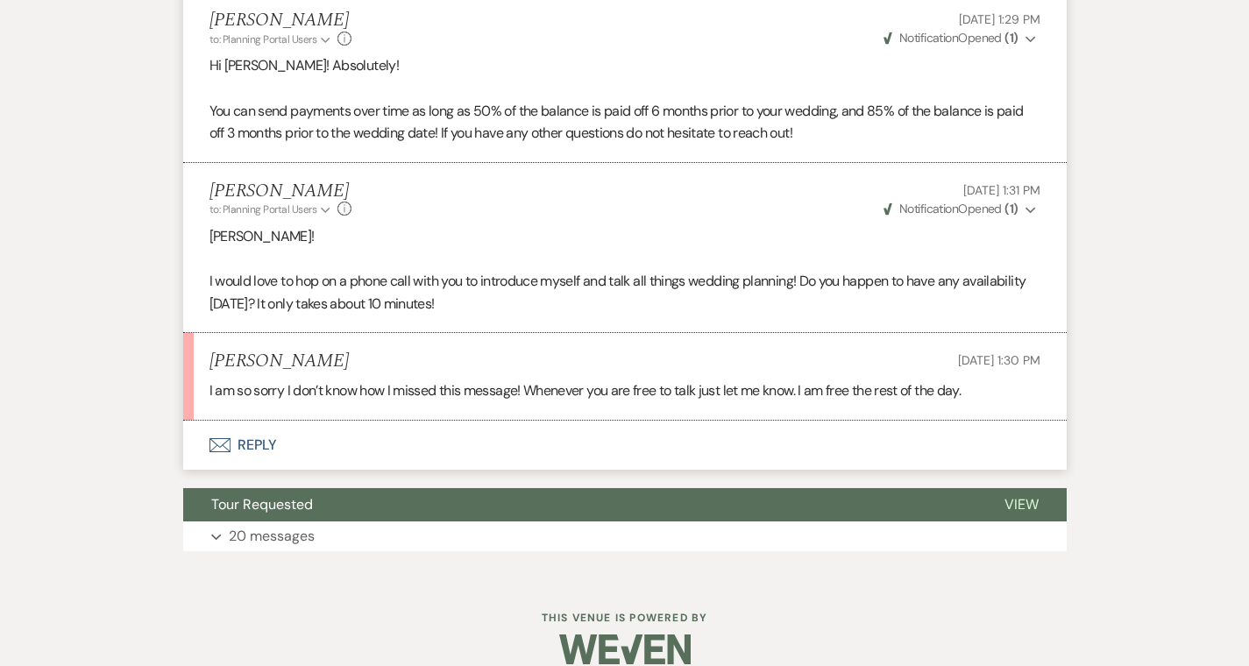
click at [227, 435] on button "Envelope Reply" at bounding box center [624, 445] width 883 height 49
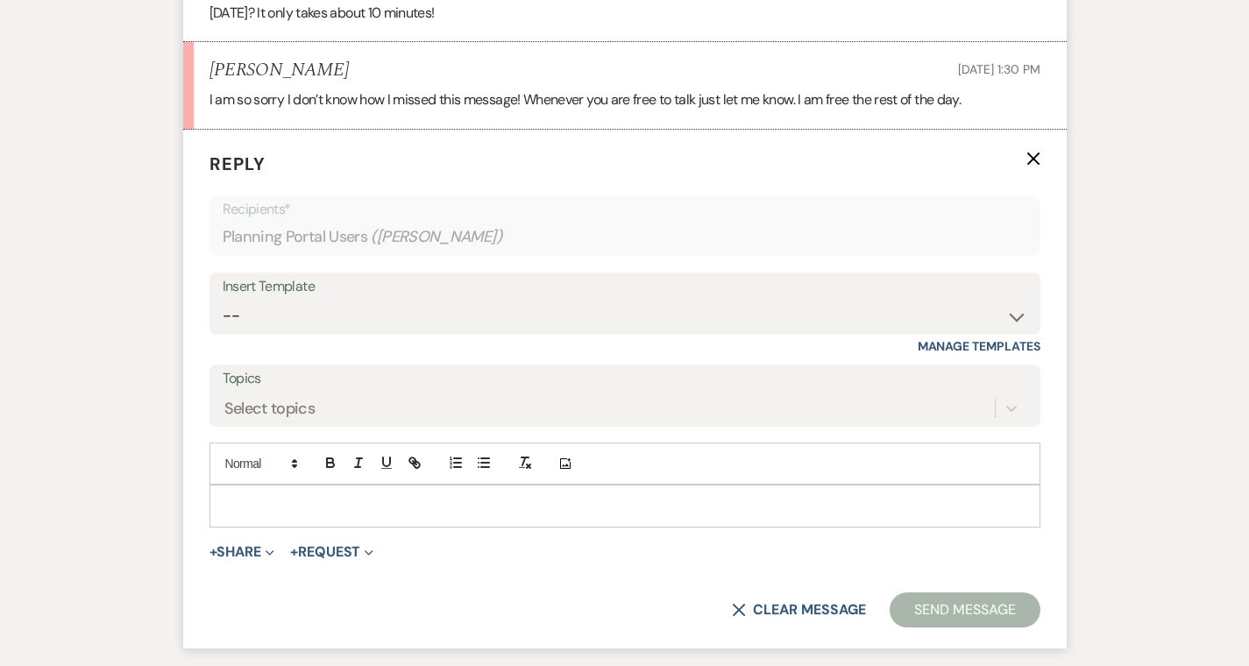
scroll to position [1660, 0]
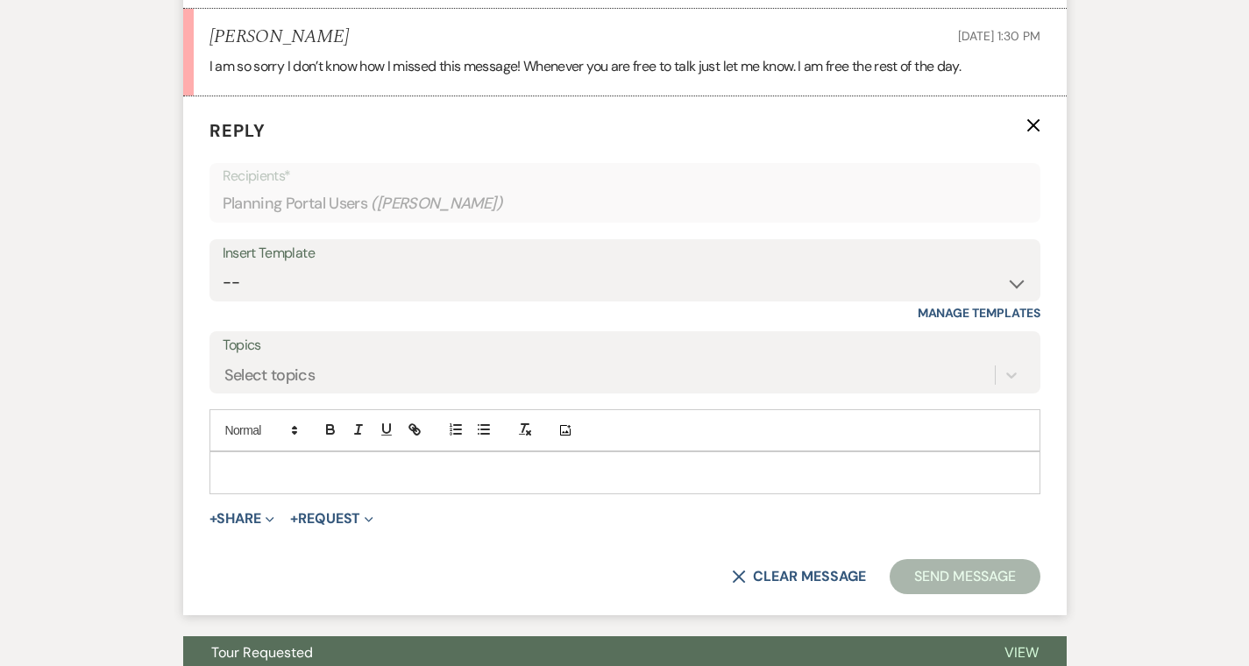
click at [223, 463] on p at bounding box center [624, 472] width 803 height 19
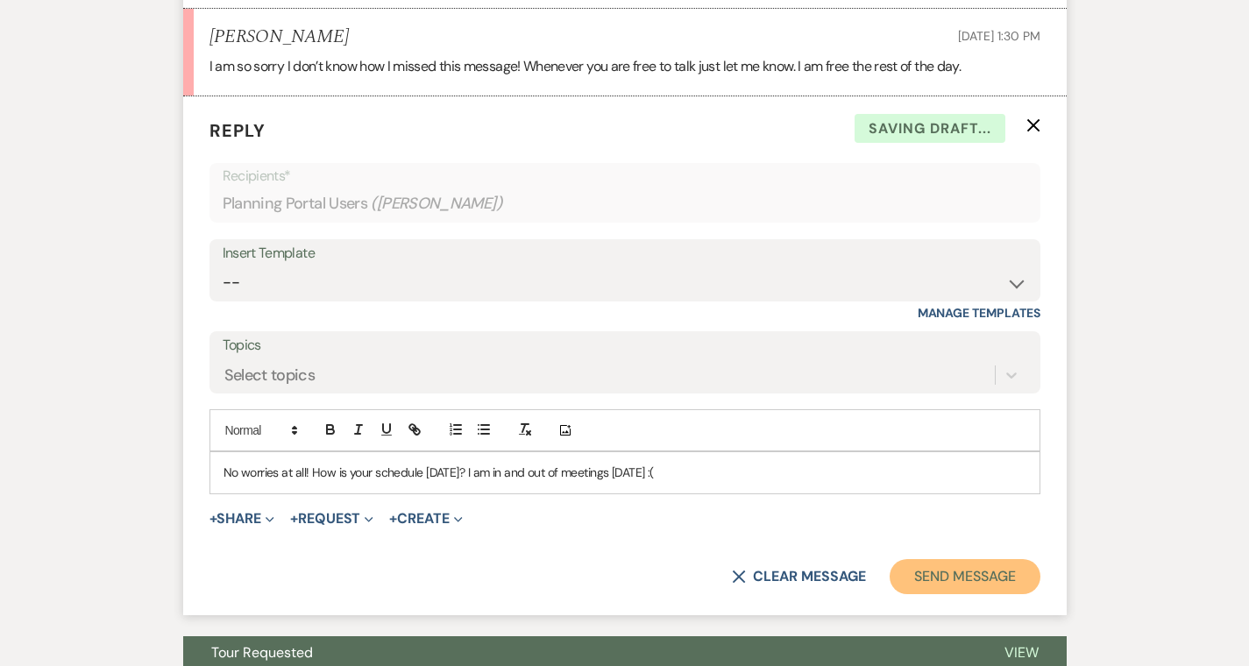
click at [1016, 560] on button "Send Message" at bounding box center [964, 576] width 150 height 35
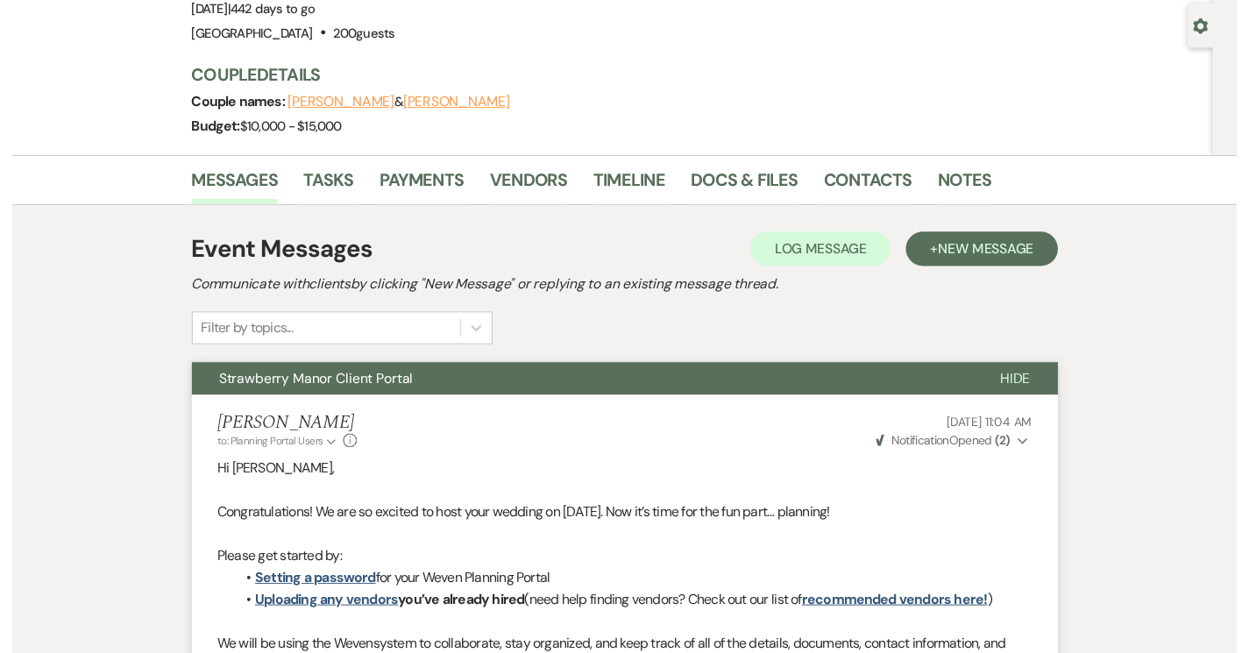
scroll to position [0, 0]
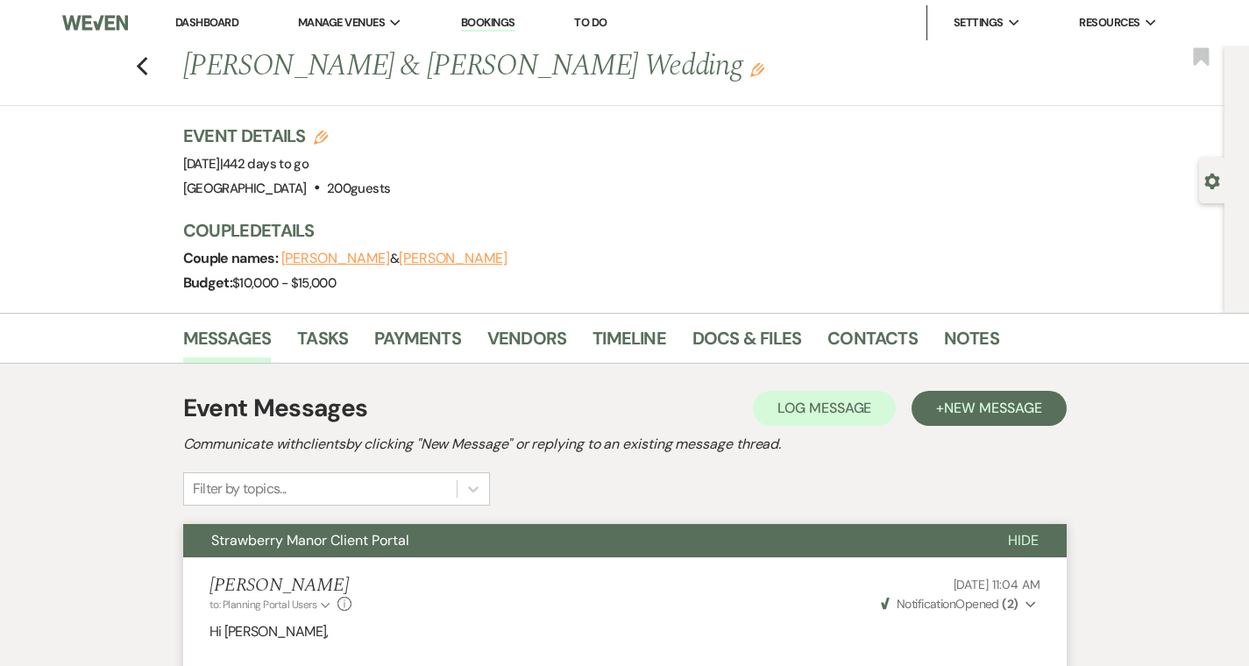
click at [214, 19] on link "Dashboard" at bounding box center [206, 22] width 63 height 15
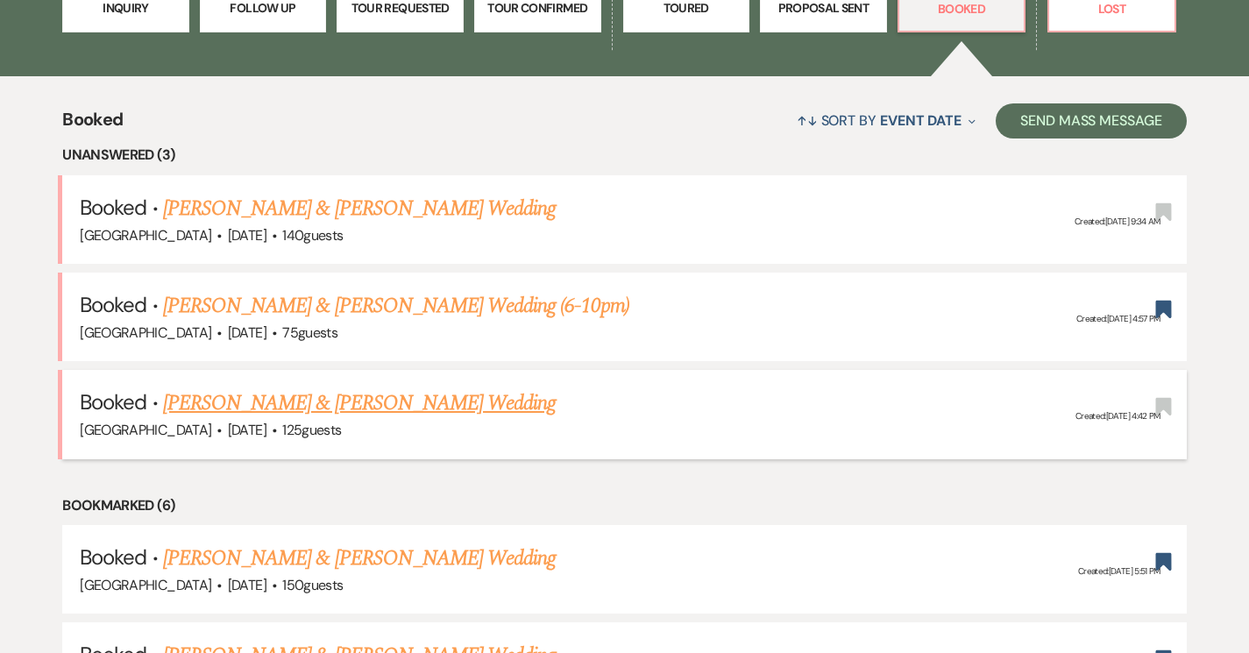
click at [374, 413] on link "[PERSON_NAME] & [PERSON_NAME] Wedding" at bounding box center [359, 403] width 393 height 32
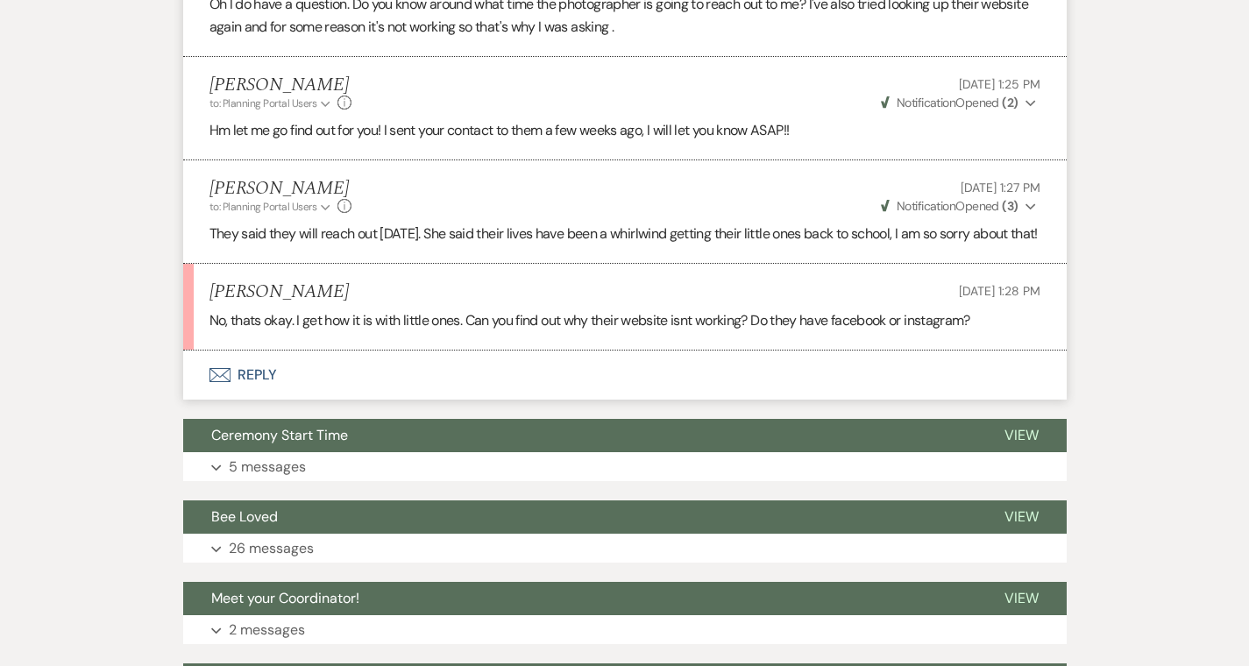
scroll to position [1751, 0]
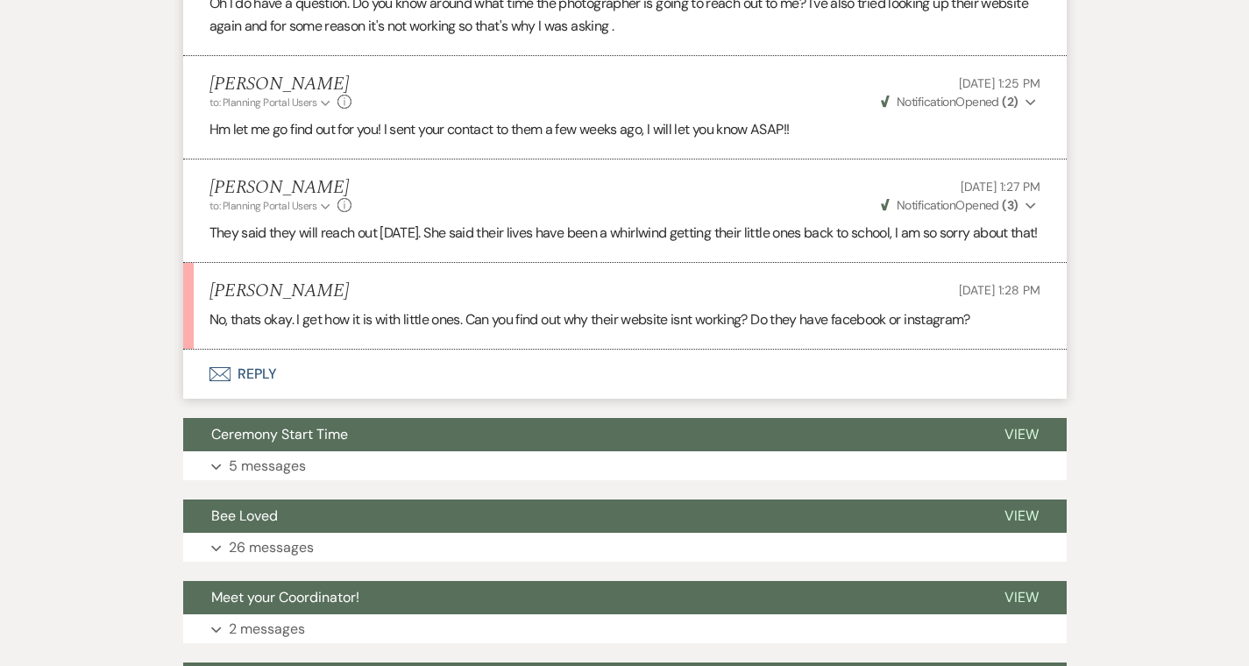
click at [202, 375] on button "Envelope Reply" at bounding box center [624, 374] width 883 height 49
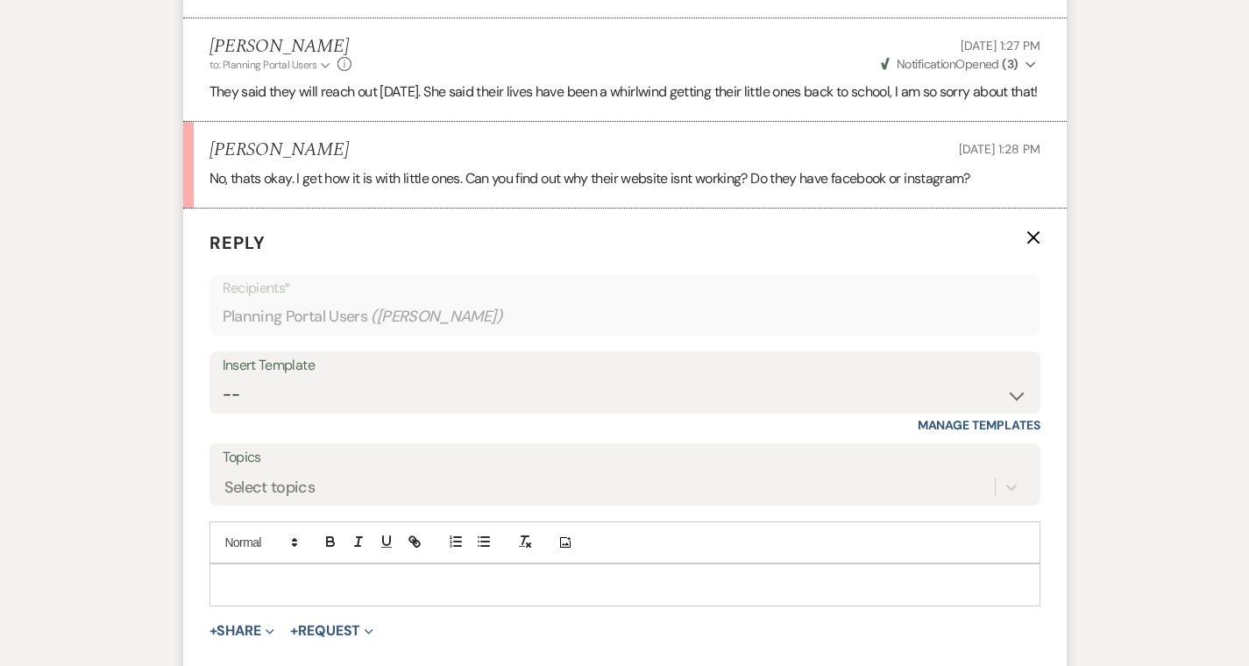
scroll to position [2026, 0]
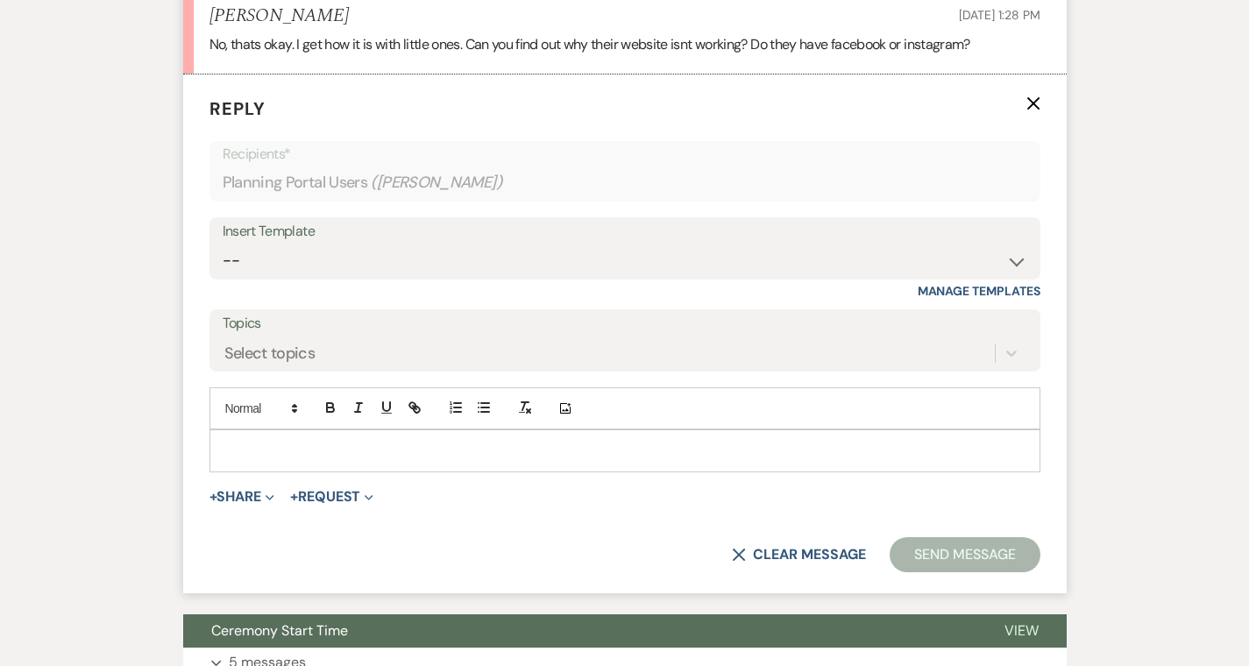
click at [216, 424] on div "Add Photo" at bounding box center [624, 408] width 831 height 42
click at [223, 458] on p at bounding box center [624, 450] width 803 height 19
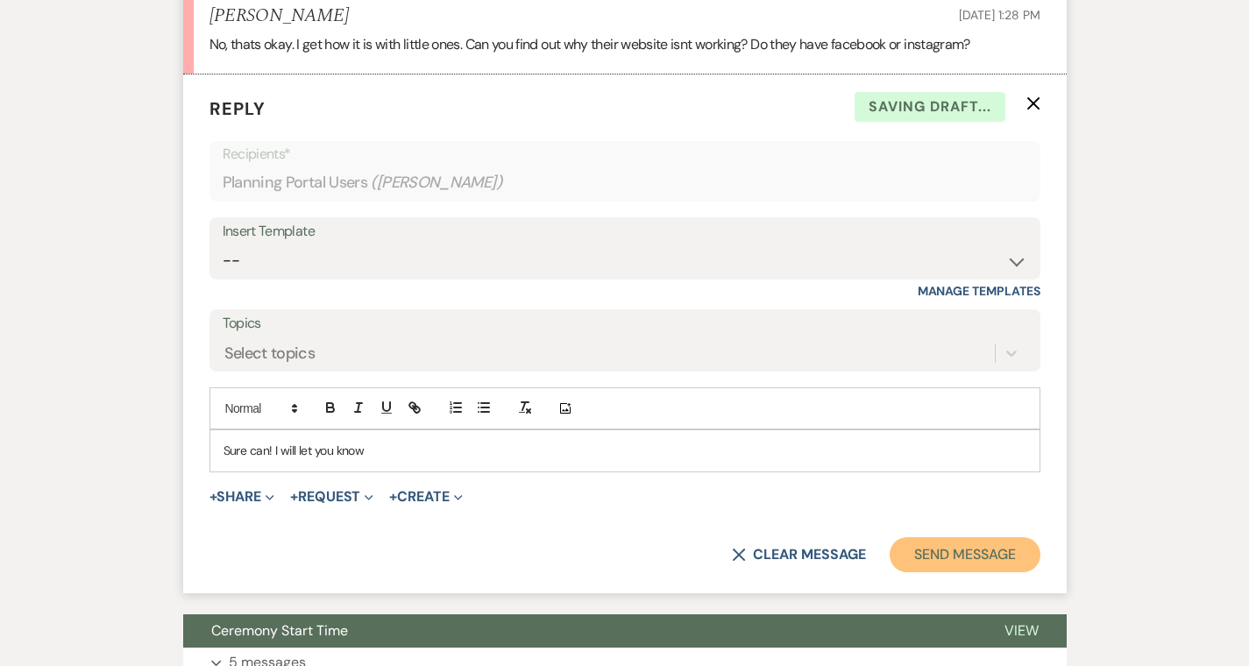
click at [1039, 563] on button "Send Message" at bounding box center [964, 554] width 150 height 35
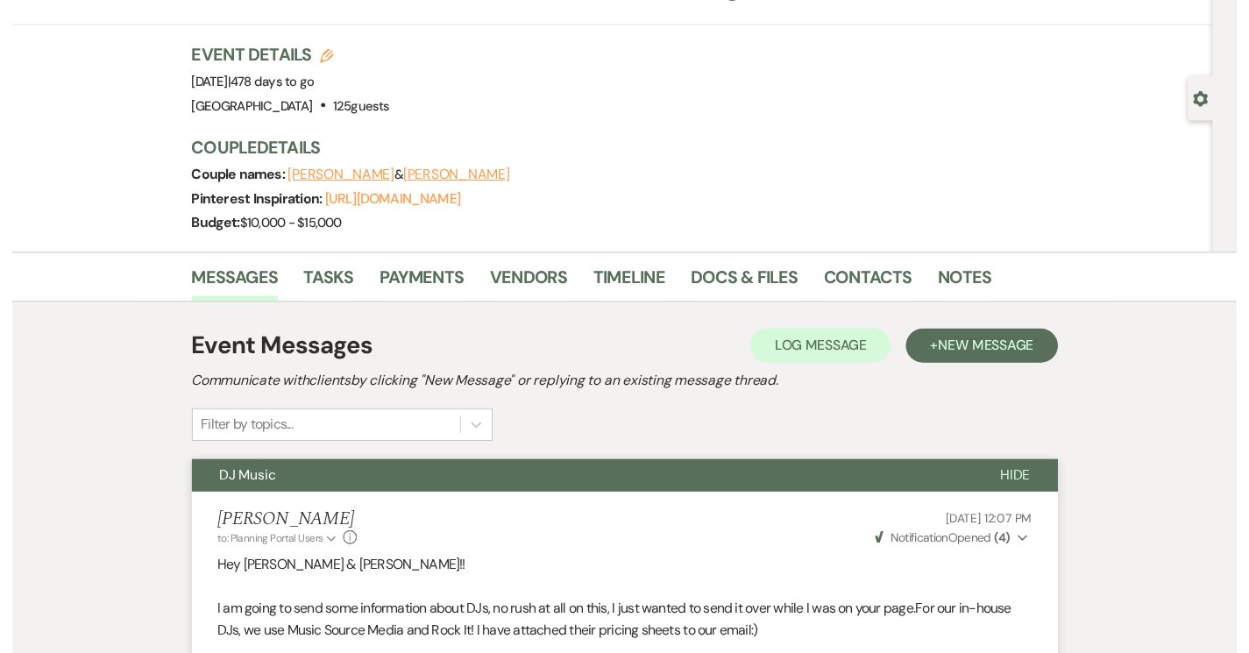
scroll to position [0, 0]
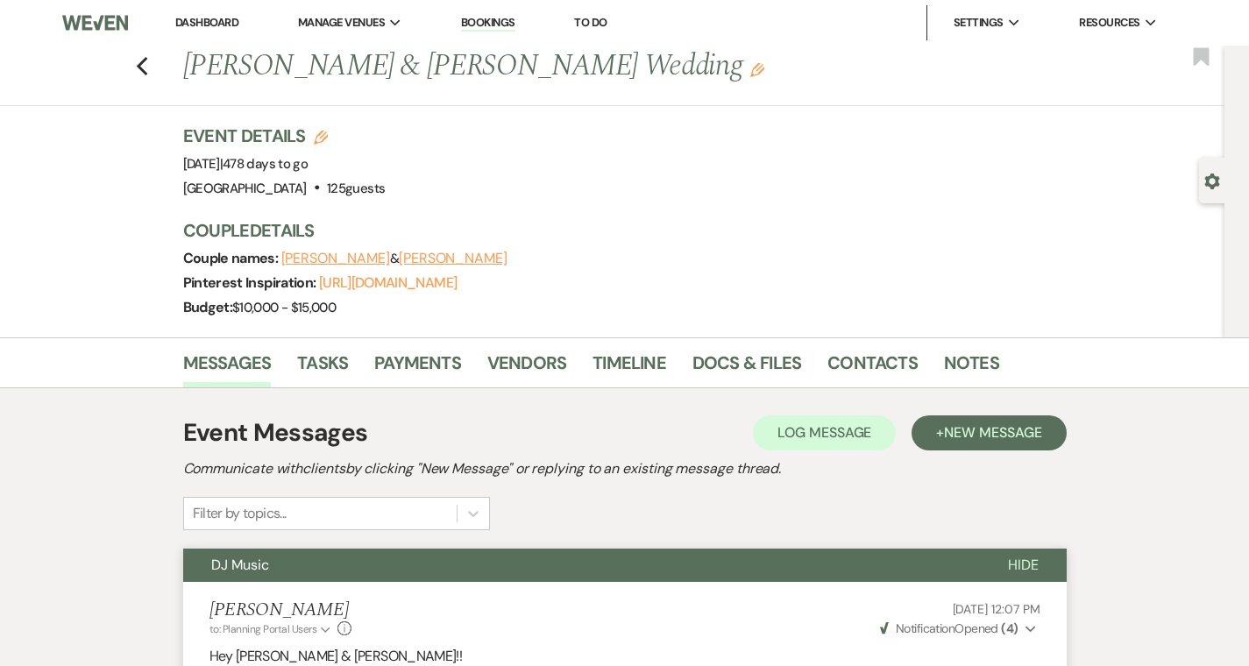
click at [198, 26] on link "Dashboard" at bounding box center [206, 22] width 63 height 15
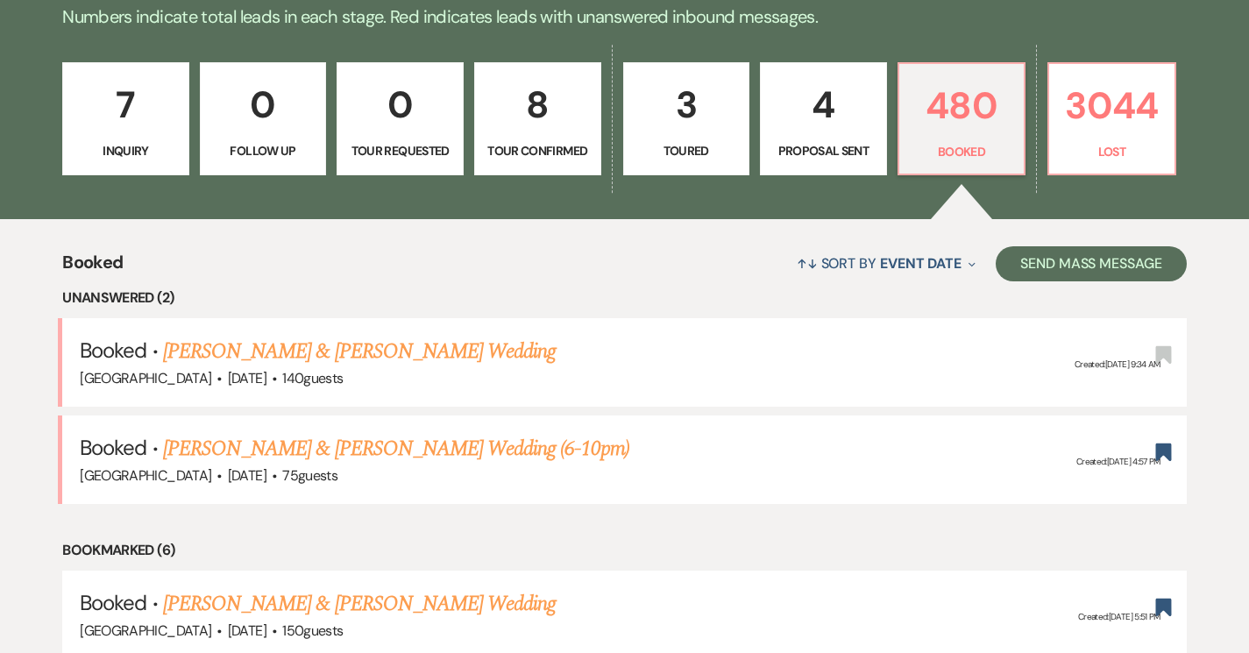
scroll to position [483, 0]
